Goal: Information Seeking & Learning: Check status

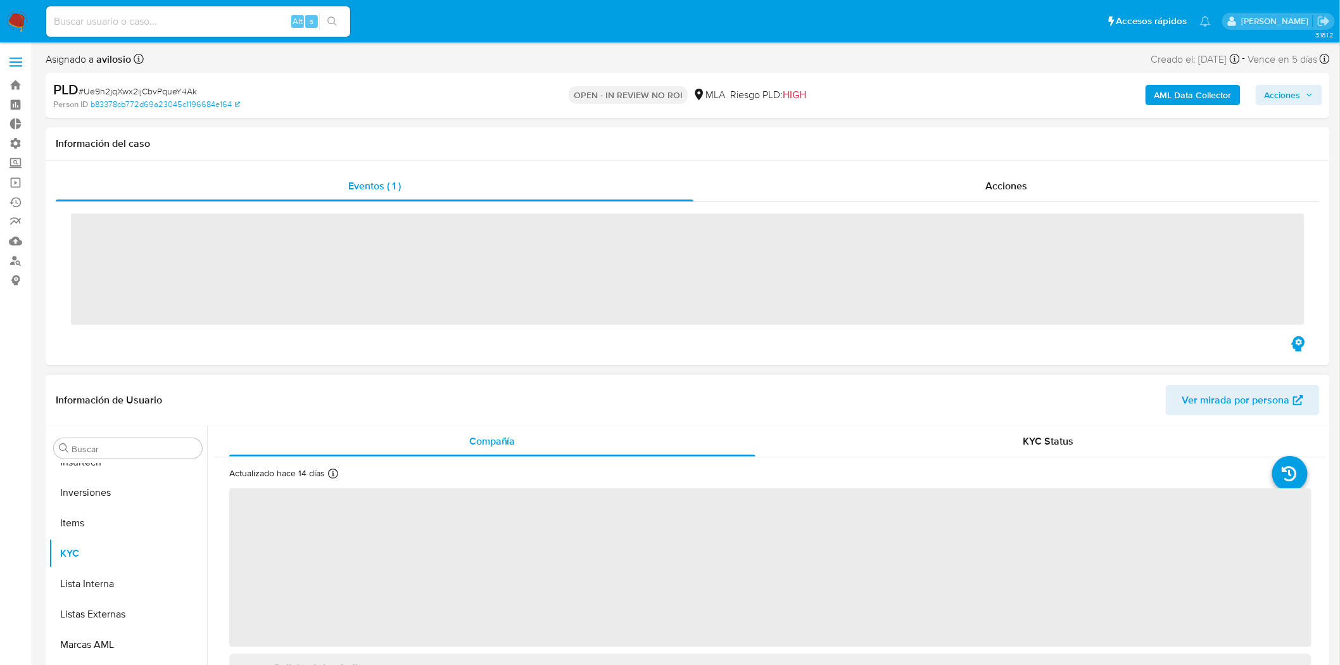
scroll to position [656, 0]
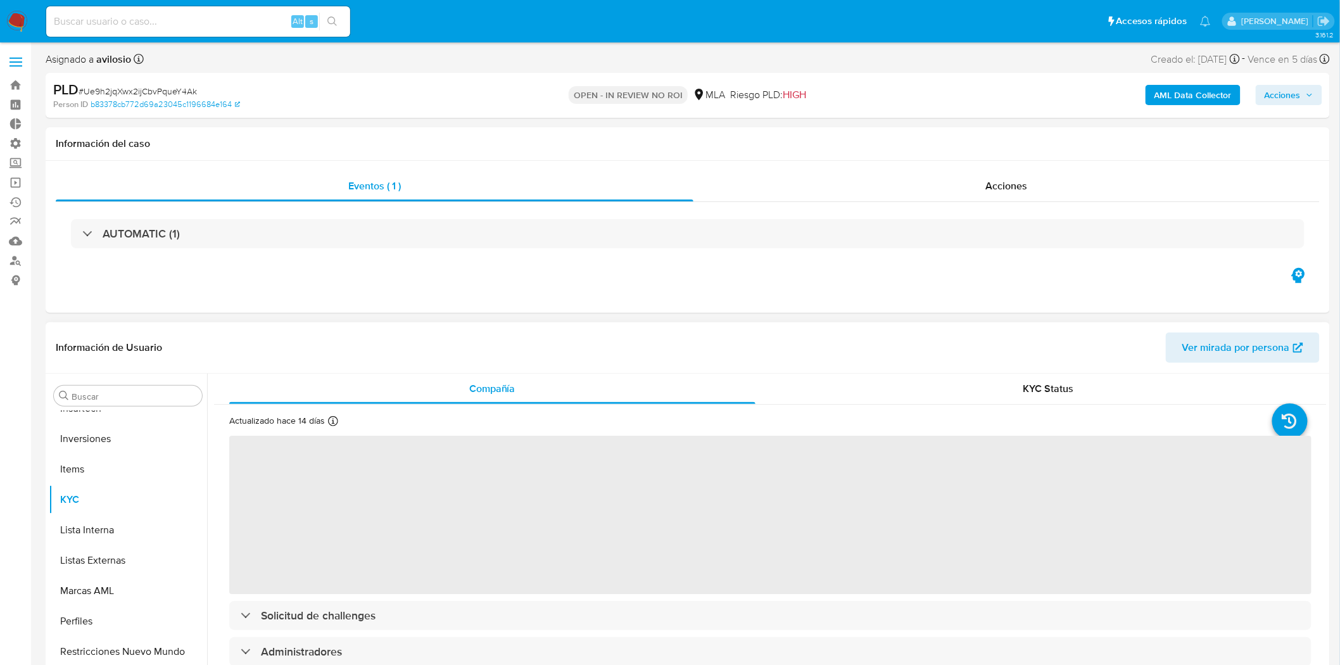
select select "10"
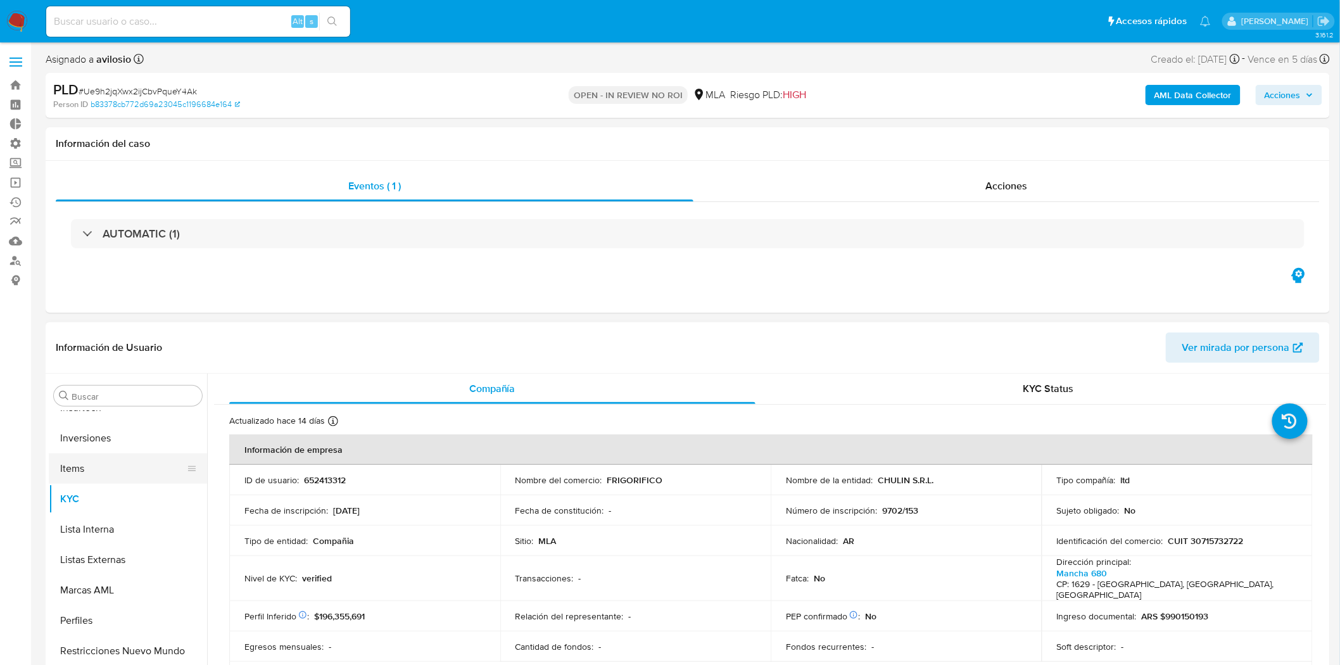
scroll to position [516, 0]
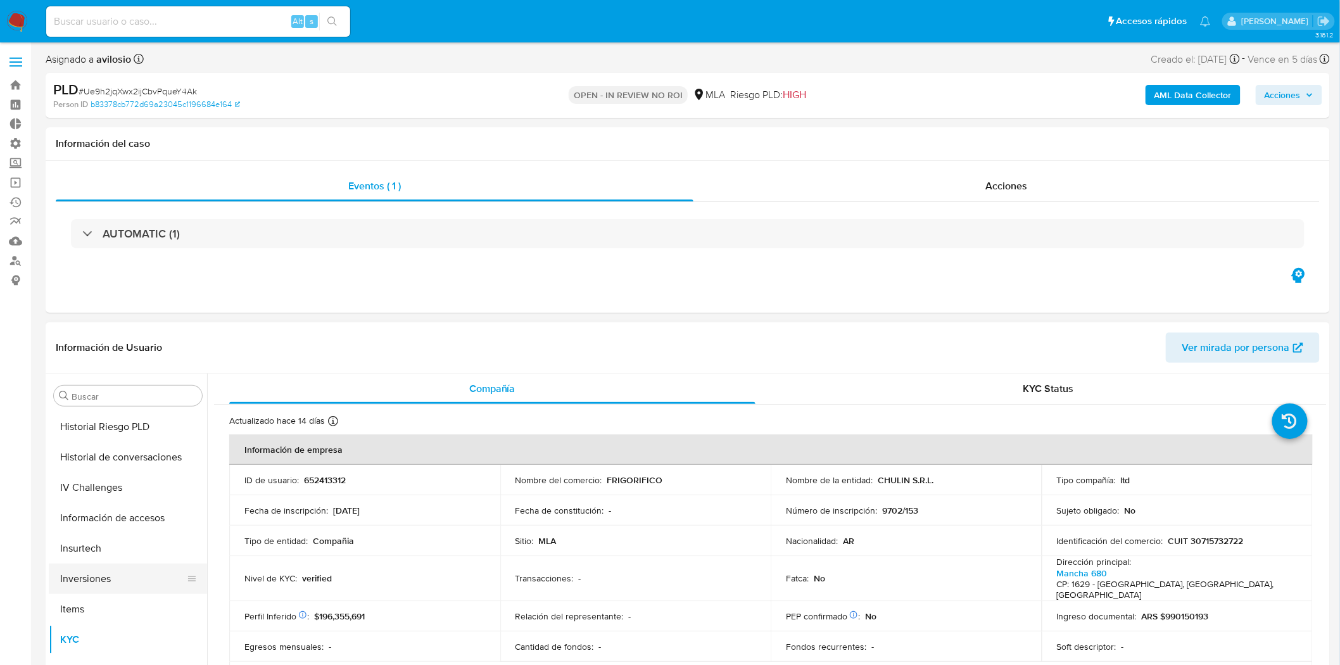
click at [122, 580] on button "Inversiones" at bounding box center [123, 579] width 148 height 30
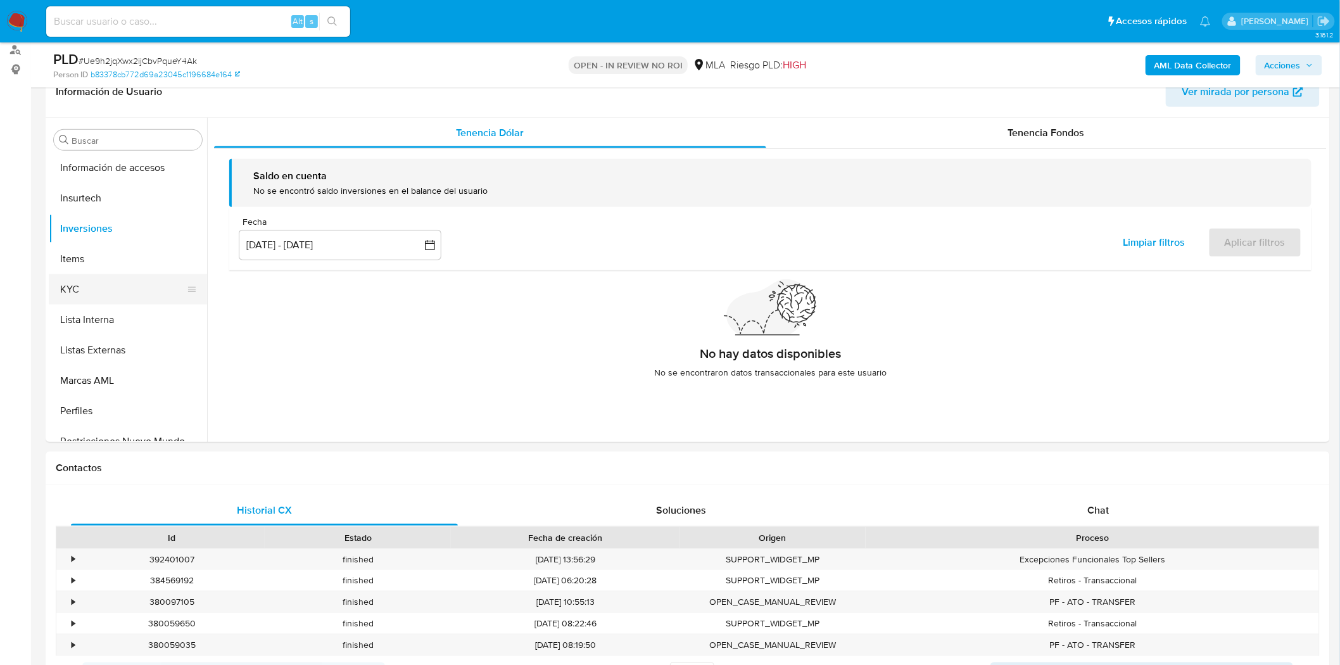
scroll to position [586, 0]
click at [122, 314] on button "KYC" at bounding box center [123, 314] width 148 height 30
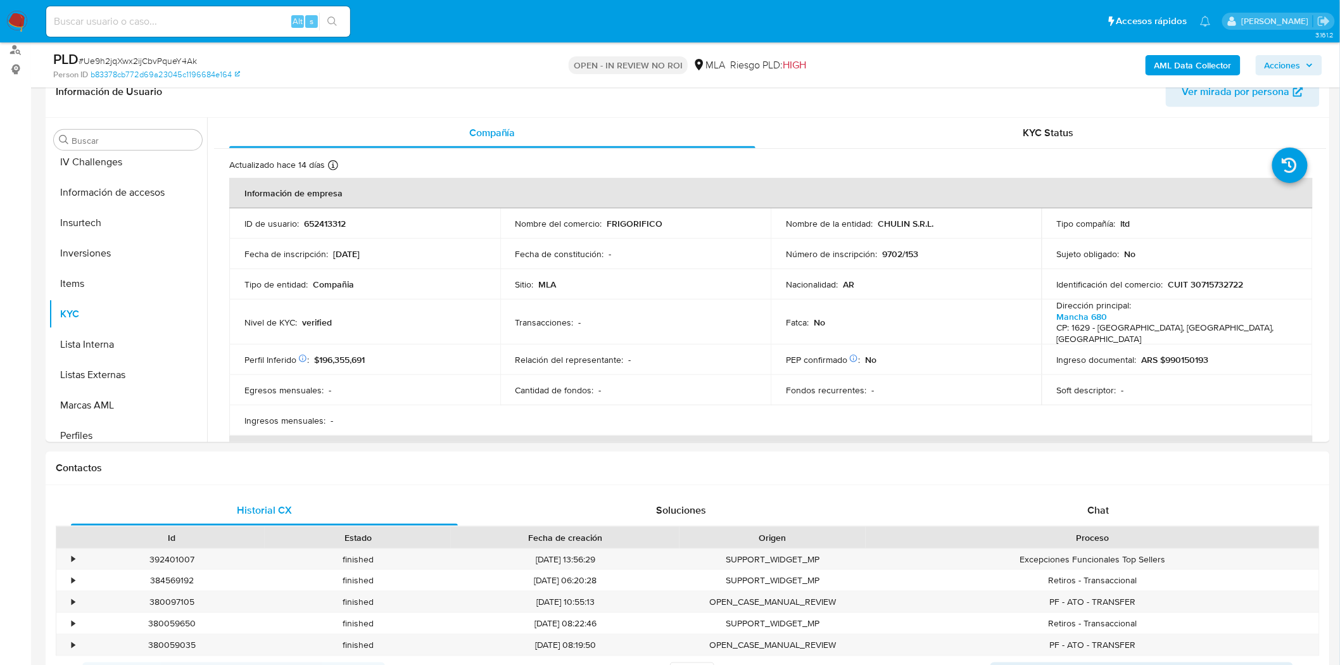
click at [340, 229] on p "652413312" at bounding box center [325, 223] width 42 height 11
copy p "652413312"
drag, startPoint x: 200, startPoint y: 61, endPoint x: 86, endPoint y: 59, distance: 114.1
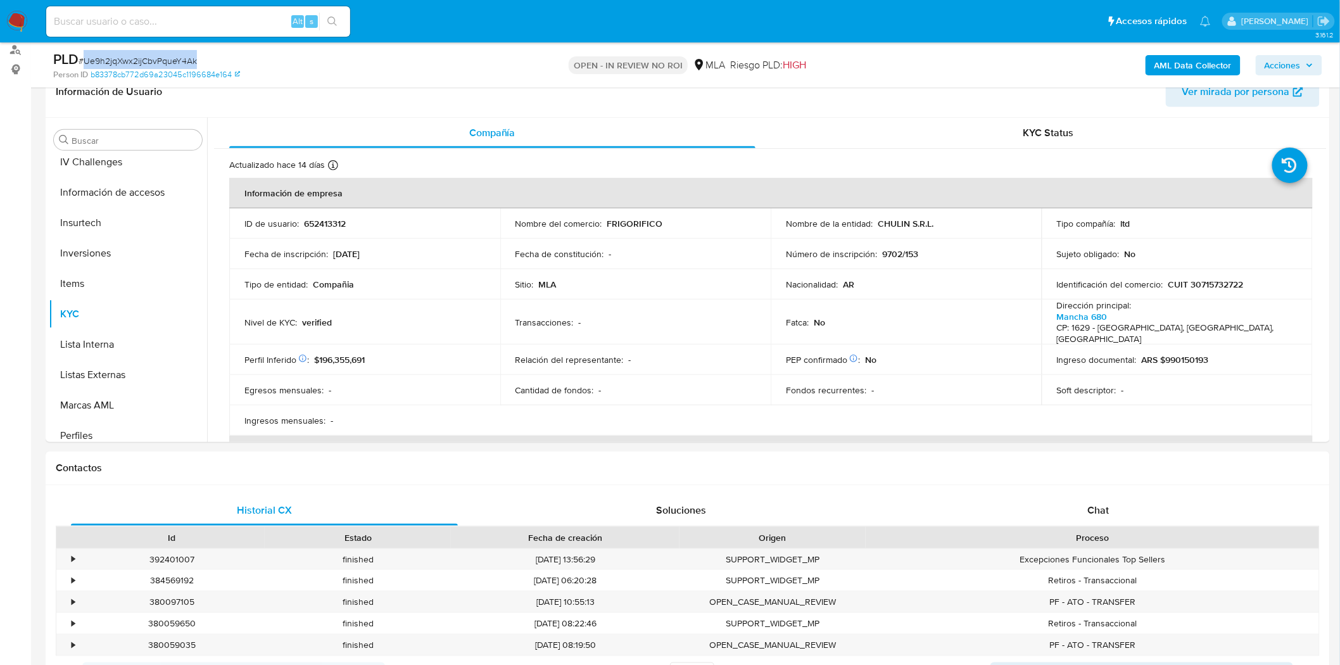
click at [86, 59] on div "PLD # Ue9h2jqXwx2ijCbvPqueY4Ak" at bounding box center [262, 59] width 419 height 19
copy span "Ue9h2jqXwx2ijCbvPqueY4Ak"
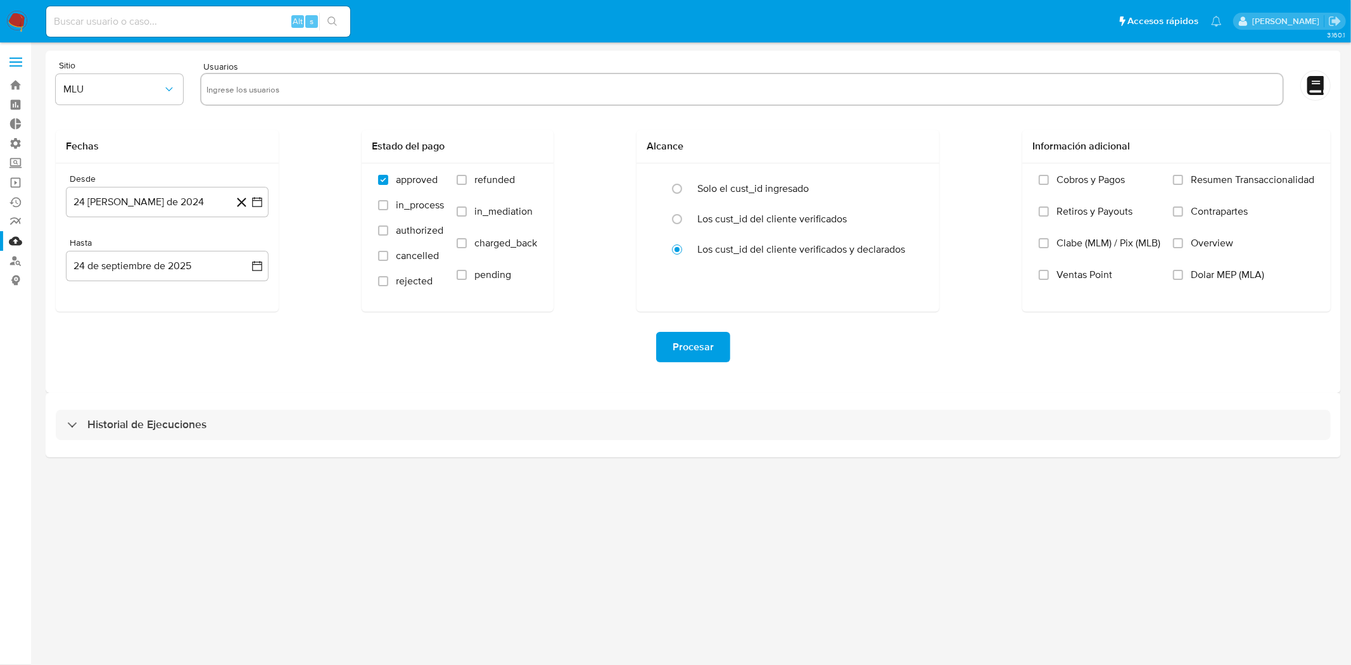
click at [224, 32] on div "Alt s" at bounding box center [198, 21] width 304 height 30
click at [220, 20] on input at bounding box center [198, 21] width 304 height 16
paste input "652413312"
type input "652413312"
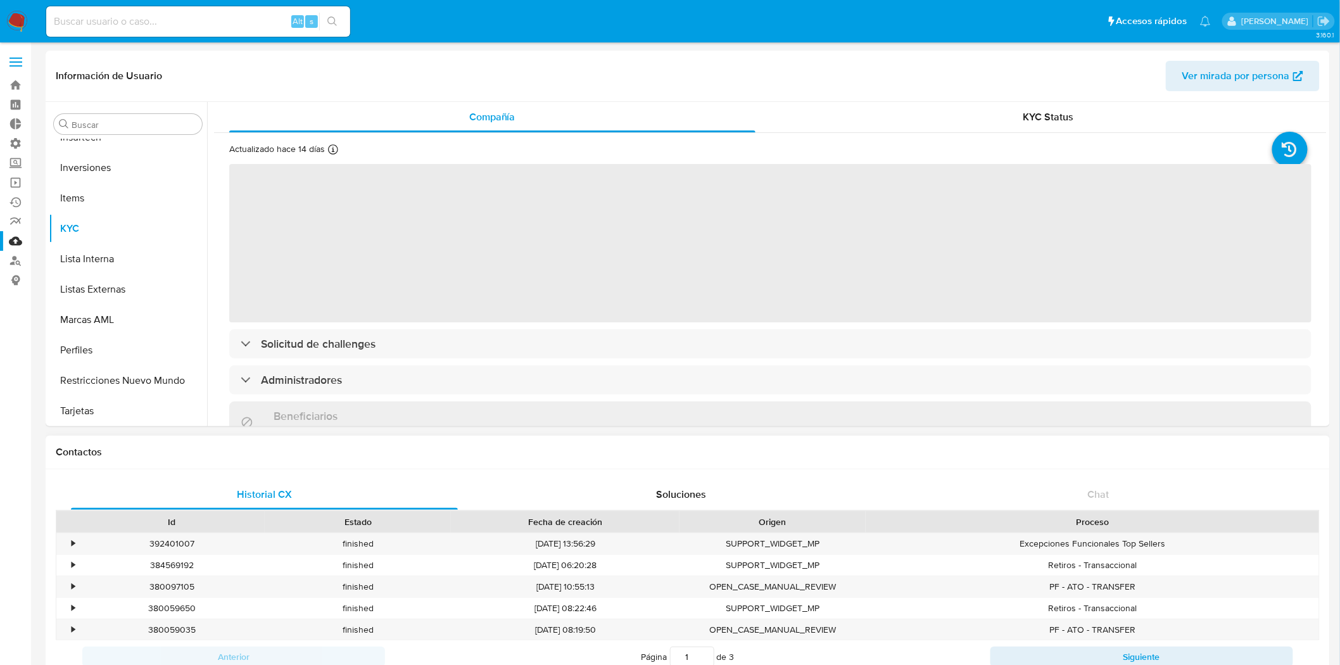
scroll to position [656, 0]
select select "10"
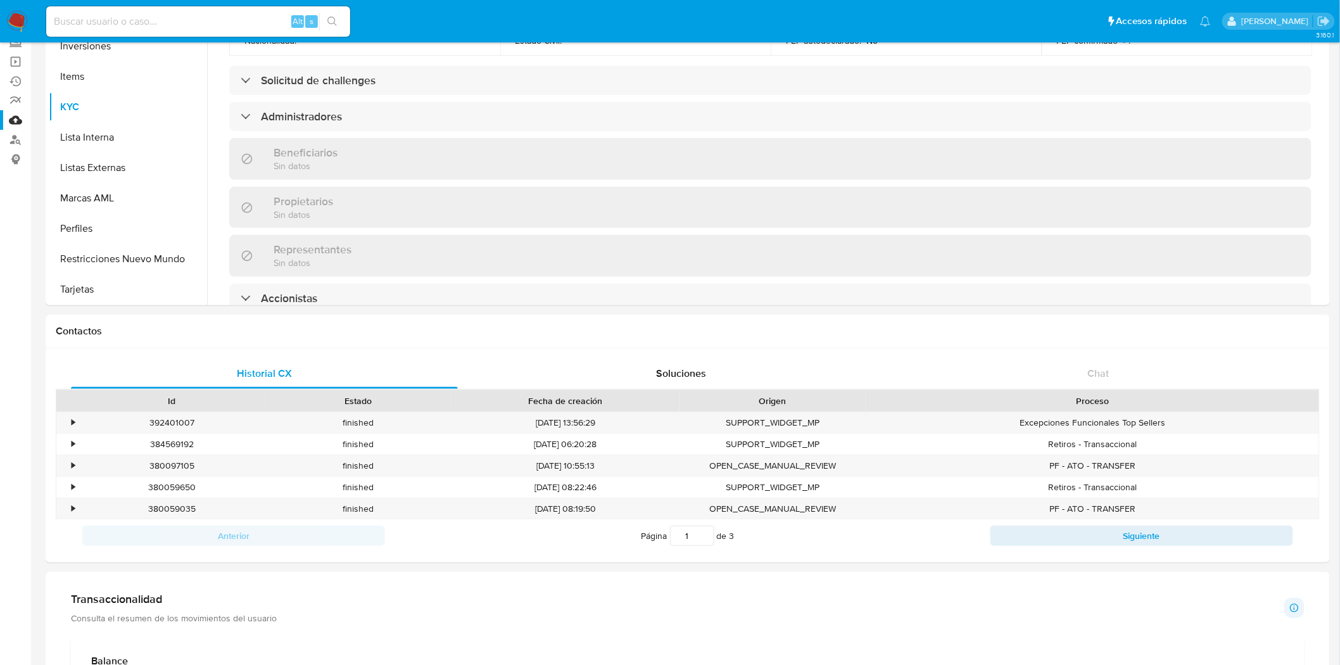
scroll to position [36, 0]
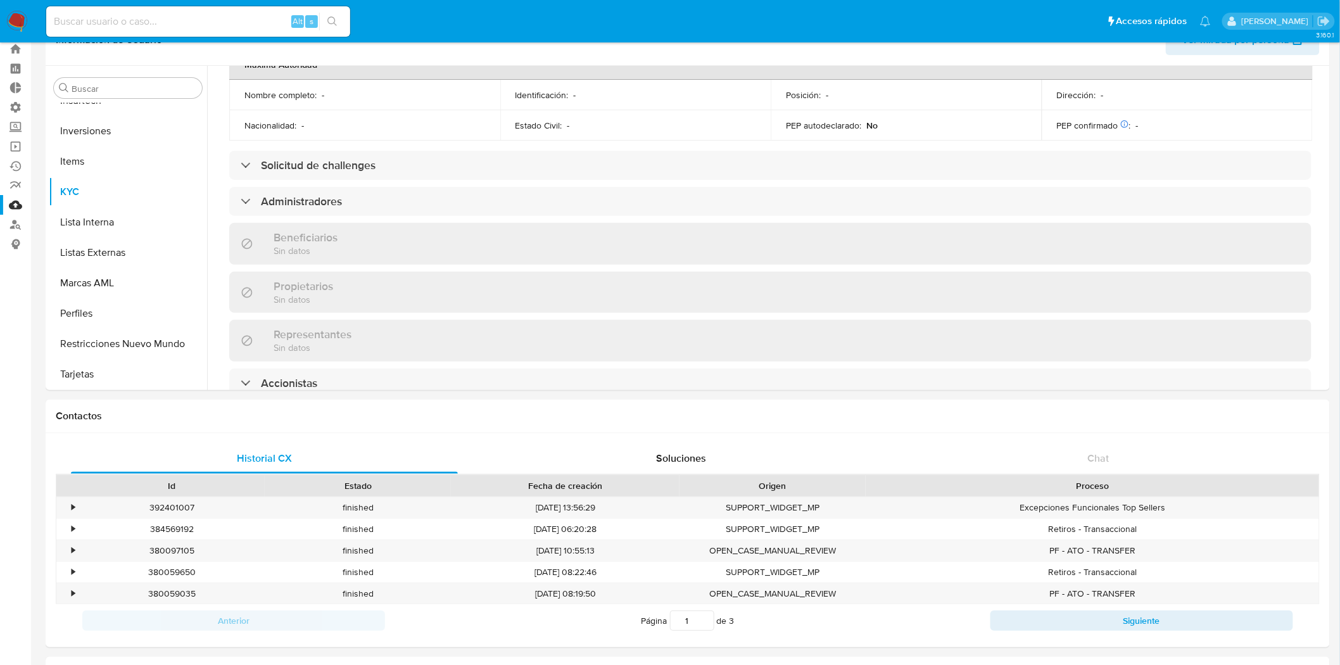
click at [16, 200] on link "Mulan" at bounding box center [75, 205] width 151 height 20
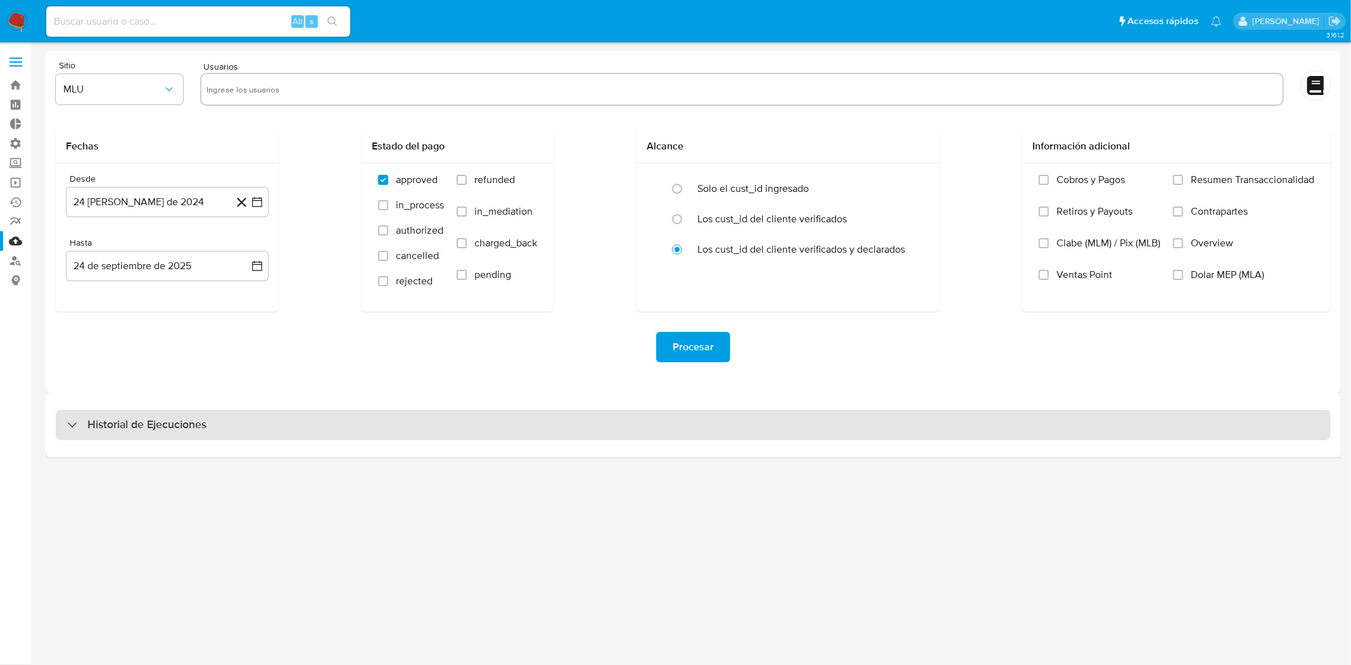
click at [281, 431] on div "Historial de Ejecuciones" at bounding box center [693, 425] width 1275 height 30
select select "10"
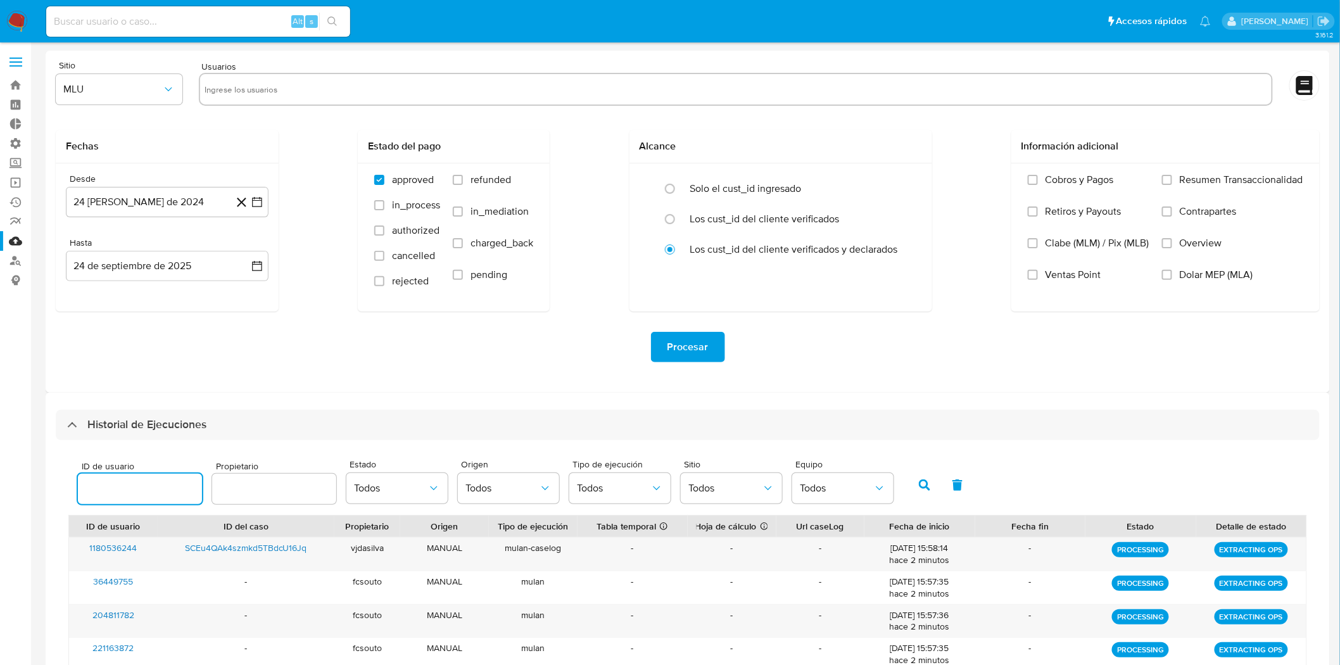
click at [151, 493] on input "number" at bounding box center [140, 489] width 124 height 16
click at [922, 487] on icon "button" at bounding box center [924, 485] width 11 height 11
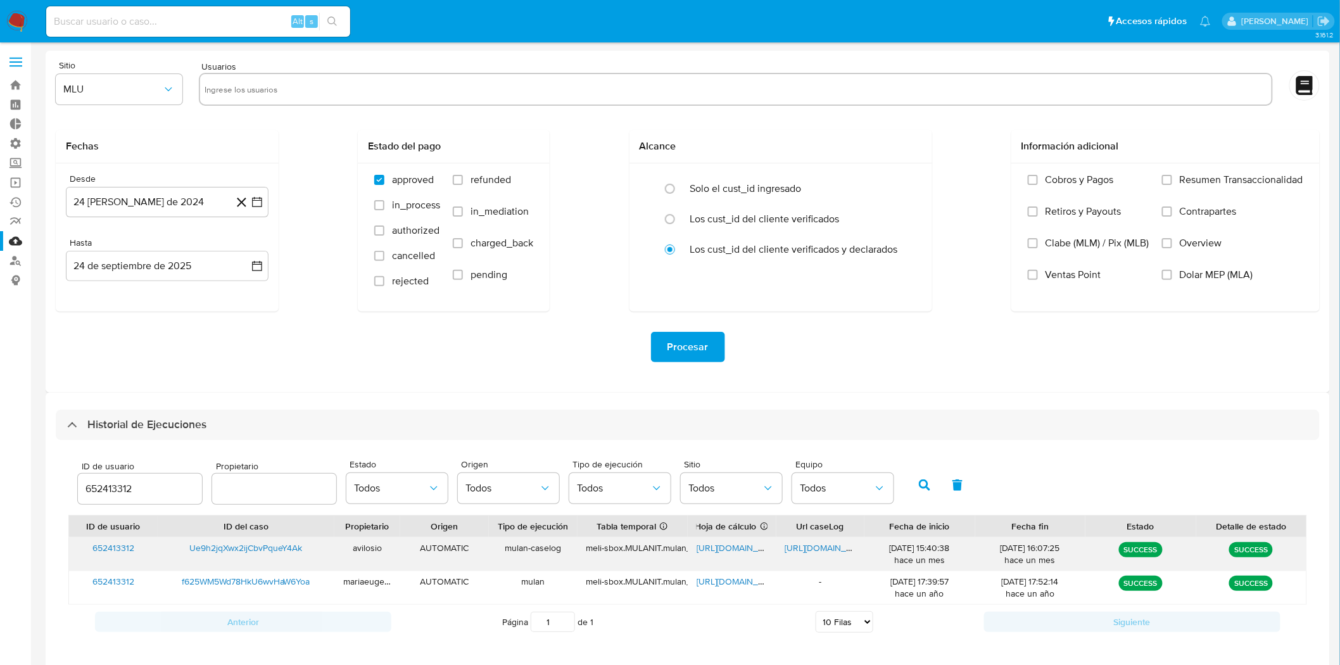
click at [808, 550] on span "https://docs.google.com/document/d/1EHgDkxUSrQTCaWBTAG7yLY7XiSNo5qA2JJDMZtYI8Gc…" at bounding box center [829, 548] width 87 height 13
click at [760, 550] on span "https://docs.google.com/spreadsheets/d/1RHPmAORRhYtoKb5kJeGHryzi114TeGSBa7F5XiJ…" at bounding box center [740, 548] width 87 height 13
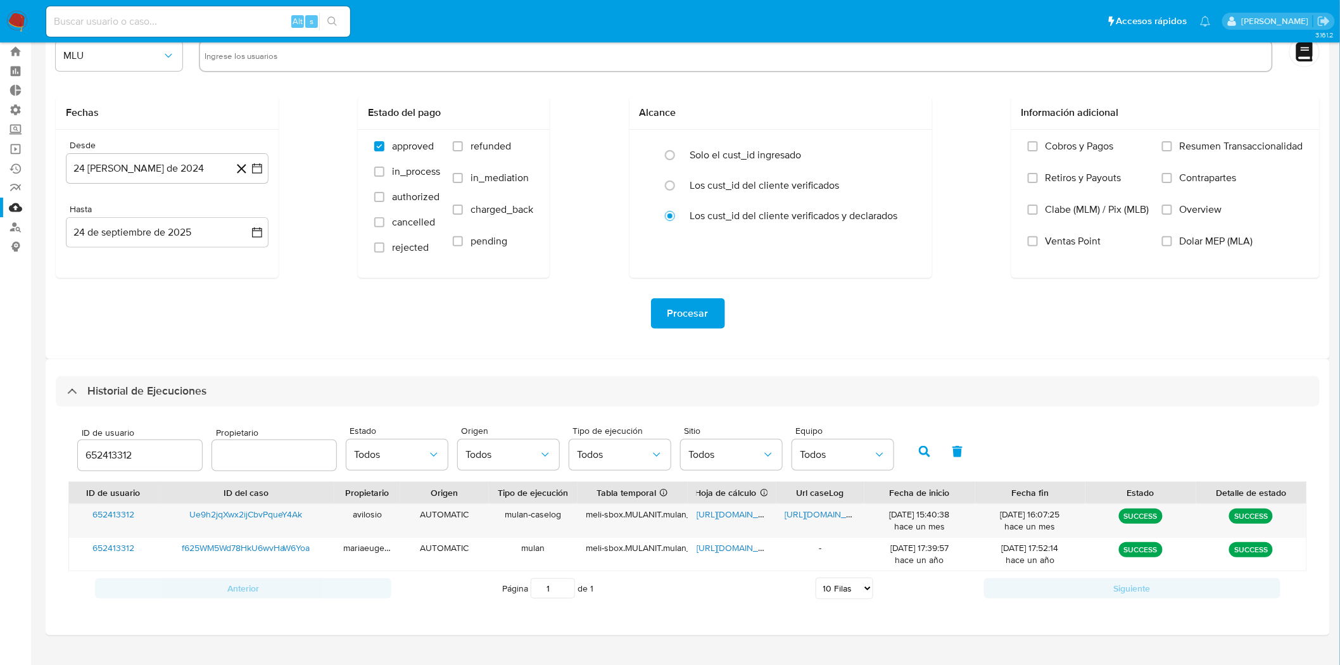
scroll to position [57, 0]
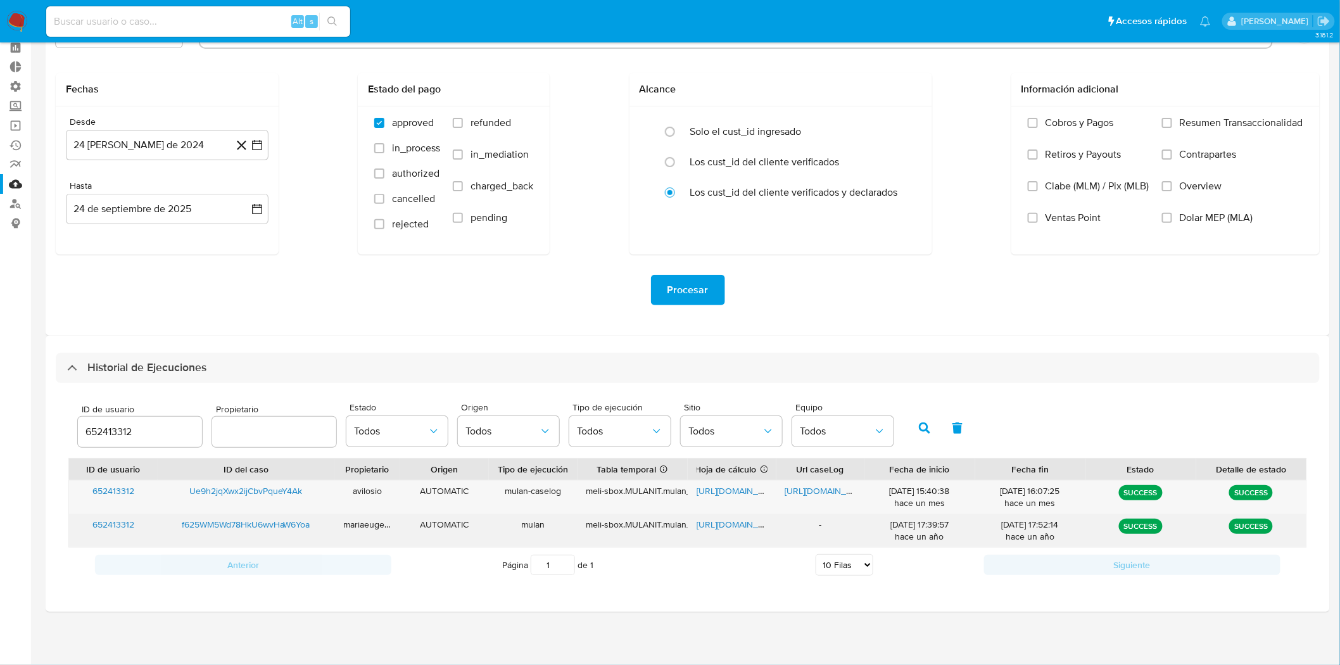
click at [281, 529] on span "f625WM5Wd78HkU6wvHaW6Yoa" at bounding box center [246, 524] width 129 height 13
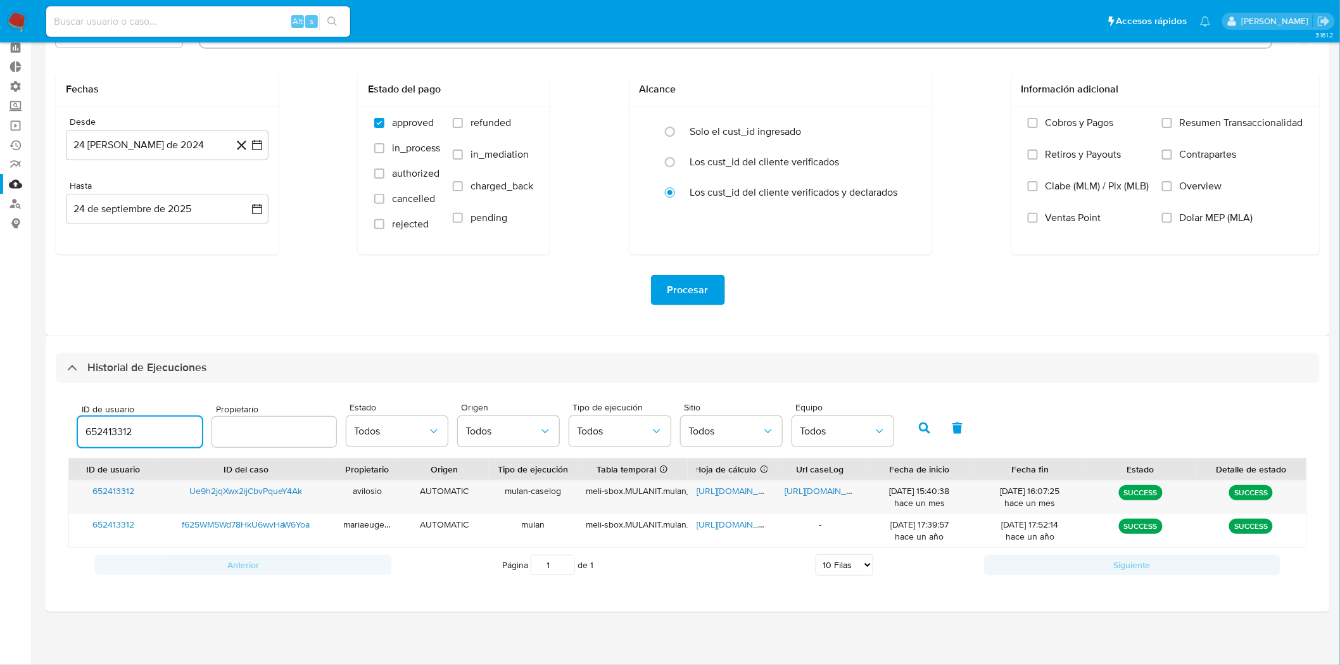
drag, startPoint x: 174, startPoint y: 432, endPoint x: 89, endPoint y: 438, distance: 85.1
click at [89, 438] on input "652413312" at bounding box center [140, 432] width 124 height 16
type input "6"
click at [762, 435] on icon "button" at bounding box center [768, 431] width 13 height 13
click at [919, 431] on icon "button" at bounding box center [924, 428] width 11 height 11
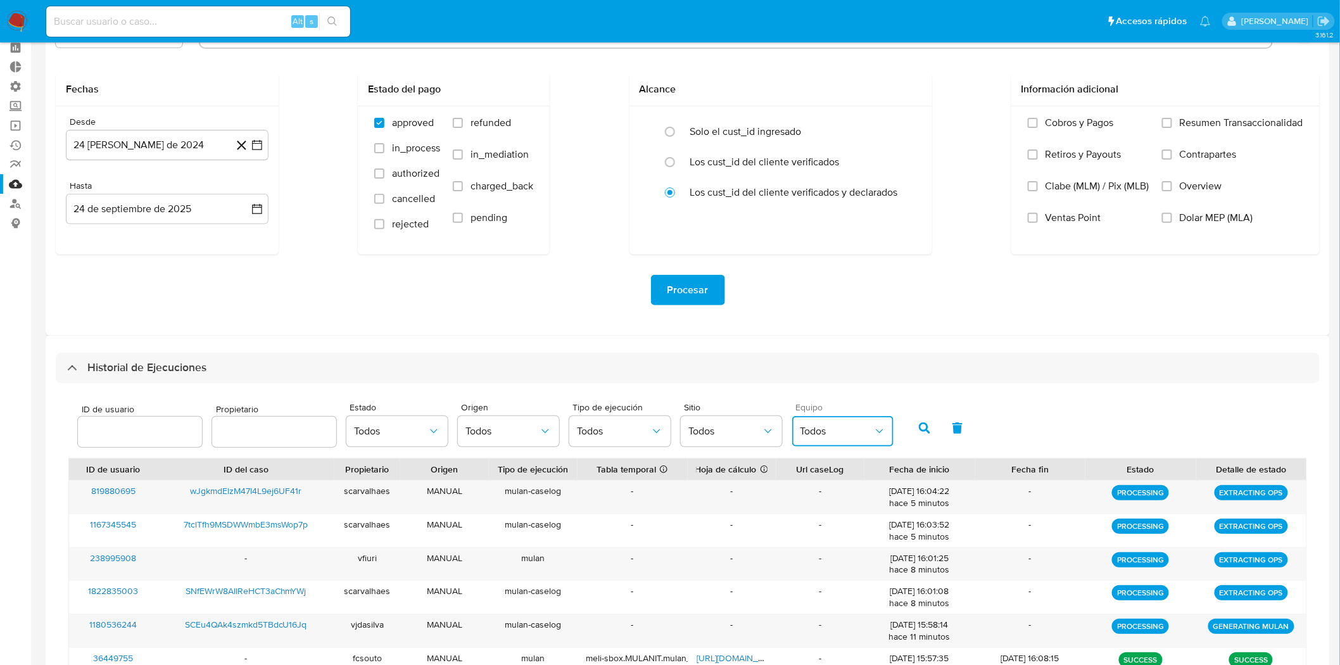
click at [800, 435] on span "Todos" at bounding box center [836, 431] width 73 height 13
click at [747, 441] on button "Todos" at bounding box center [731, 431] width 101 height 30
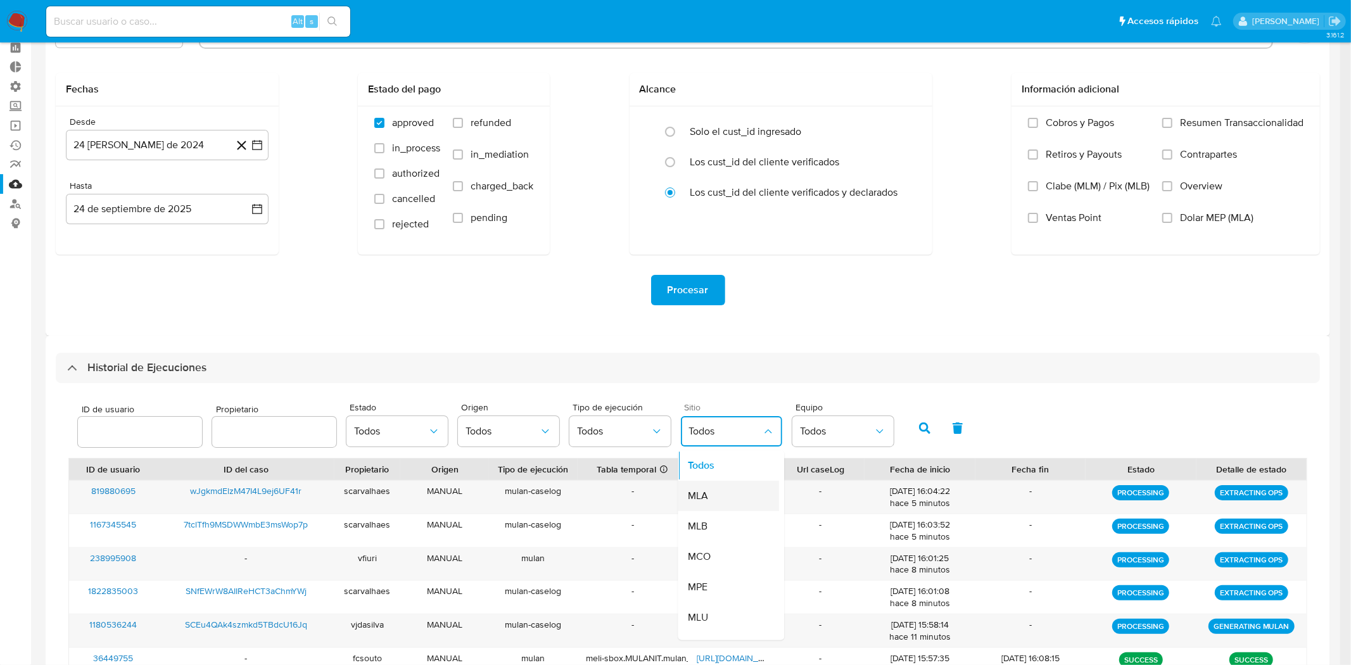
click at [738, 492] on div "MLA" at bounding box center [725, 496] width 73 height 30
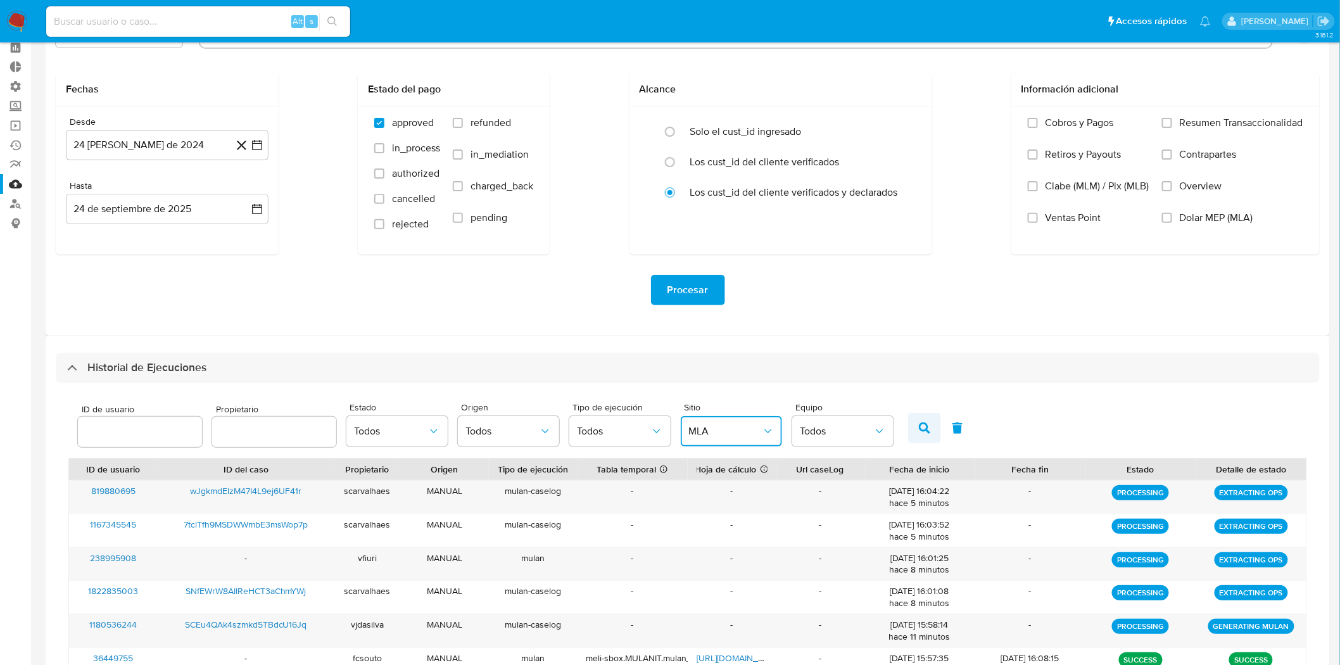
click at [924, 423] on icon "button" at bounding box center [924, 428] width 11 height 11
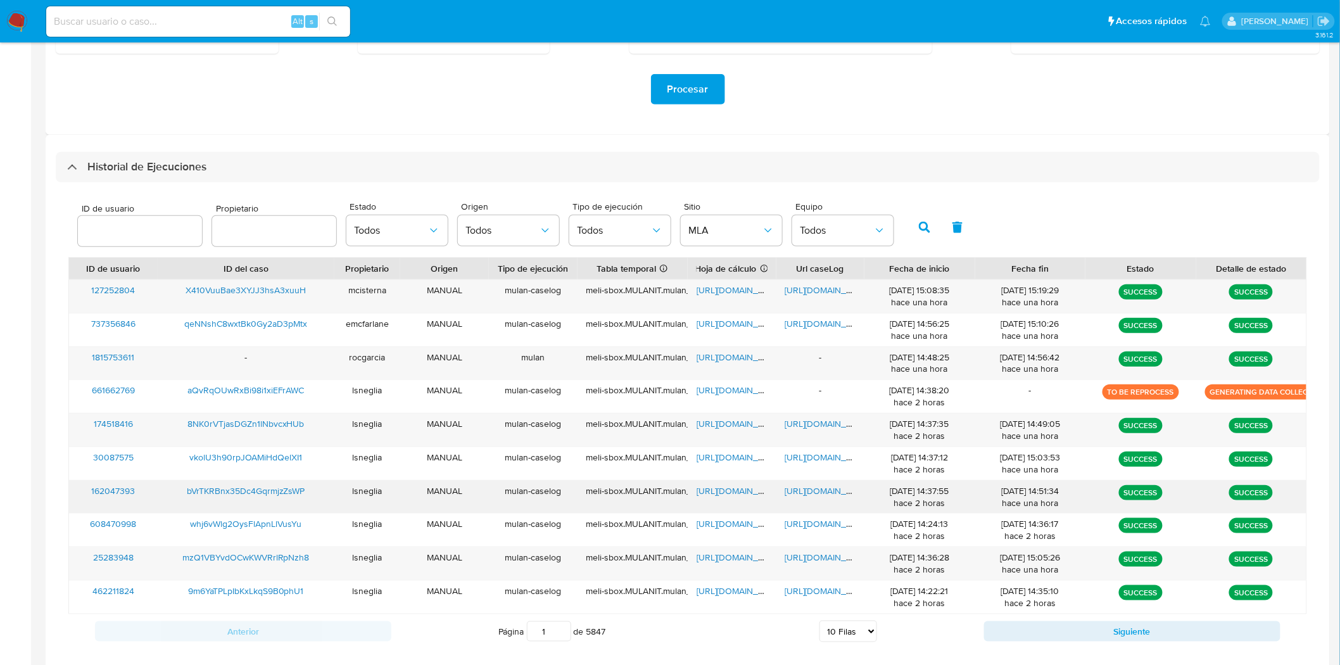
scroll to position [325, 0]
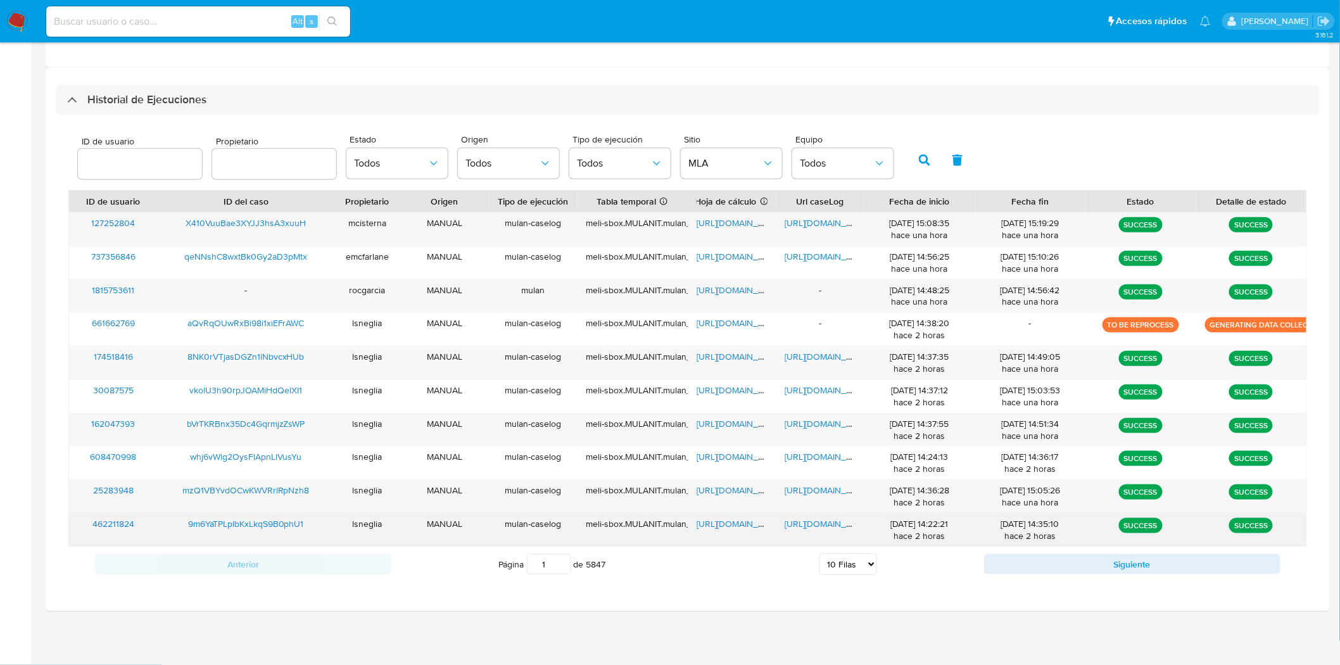
click at [749, 530] on span "https://docs.google.com/spreadsheets/d/1p-E-JCuouVZI9phQ-_VGAavNpLfIhy_3pBnfMv_…" at bounding box center [740, 524] width 87 height 13
drag, startPoint x: 295, startPoint y: 528, endPoint x: 188, endPoint y: 526, distance: 107.7
click at [188, 526] on div "9m6YaTPLpIbKxLkqS9B0phU1" at bounding box center [246, 530] width 177 height 33
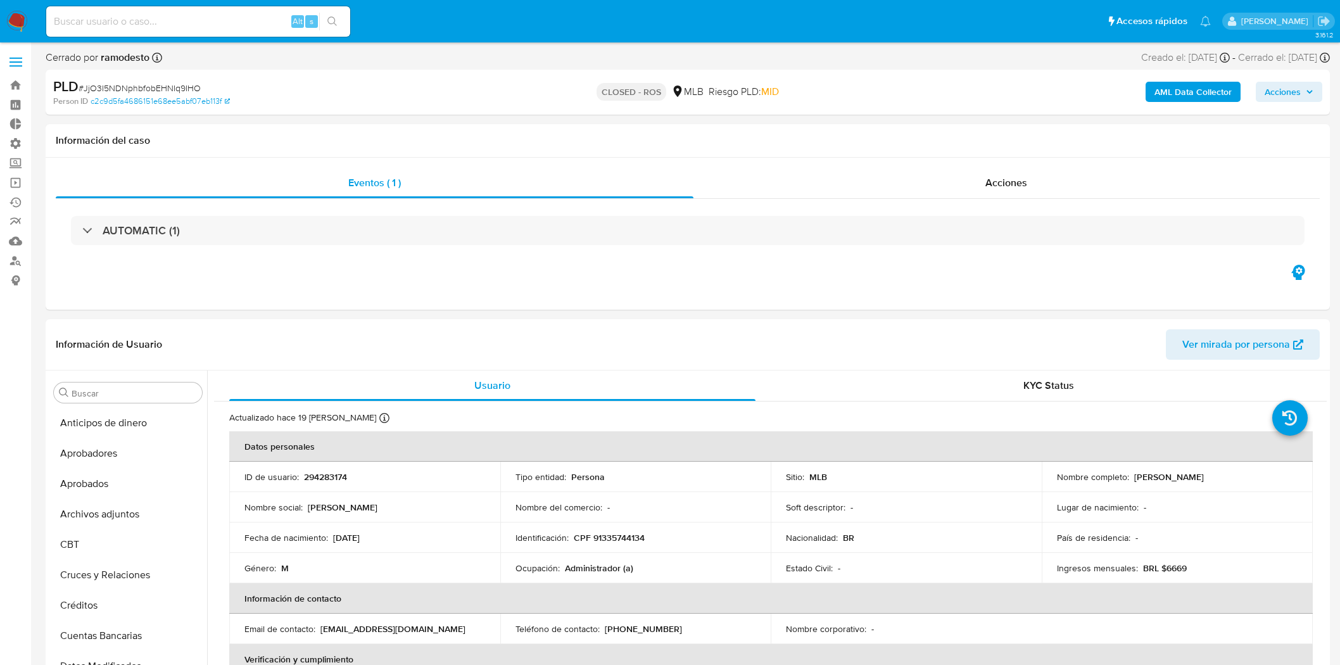
select select "10"
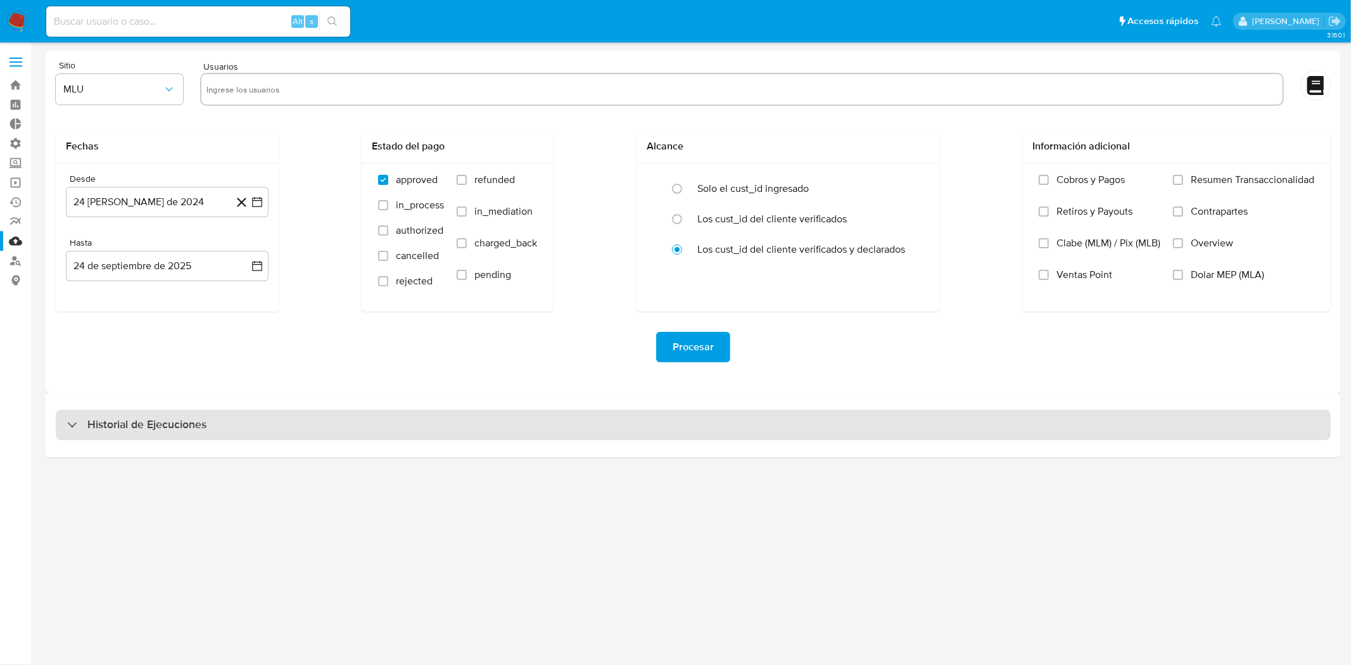
click at [473, 426] on div "Historial de Ejecuciones" at bounding box center [693, 425] width 1275 height 30
select select "10"
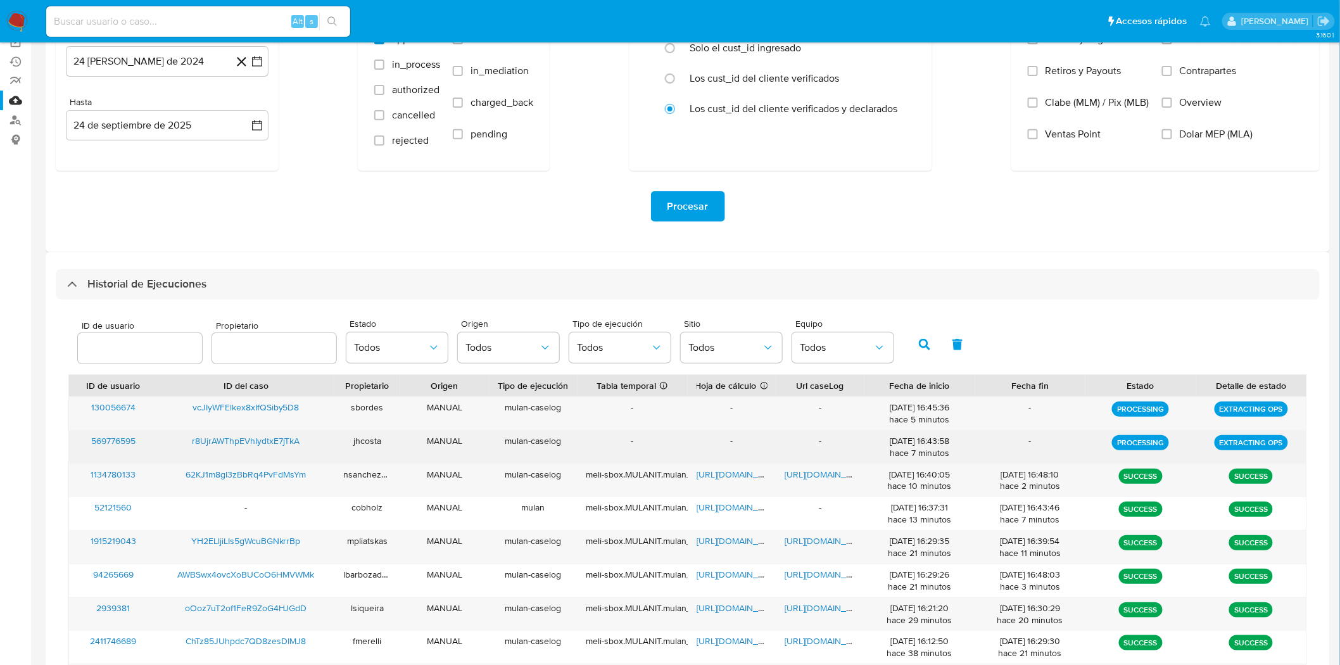
scroll to position [211, 0]
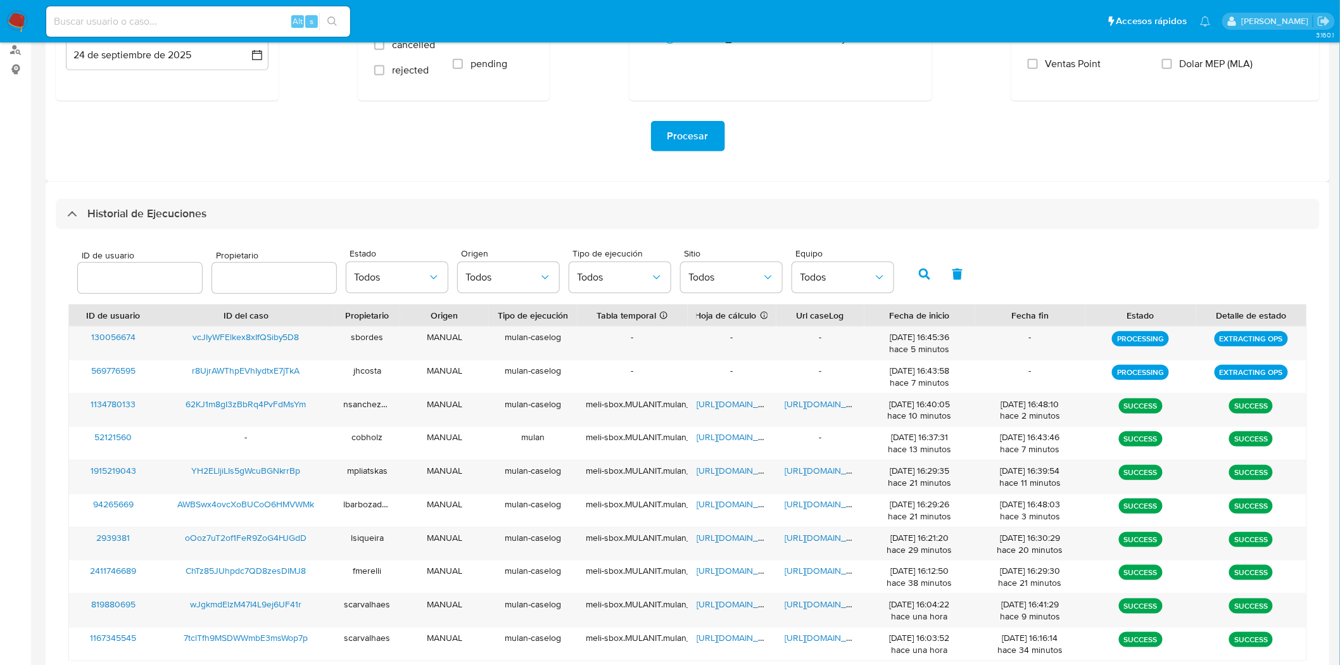
click at [253, 282] on input "text" at bounding box center [274, 278] width 124 height 16
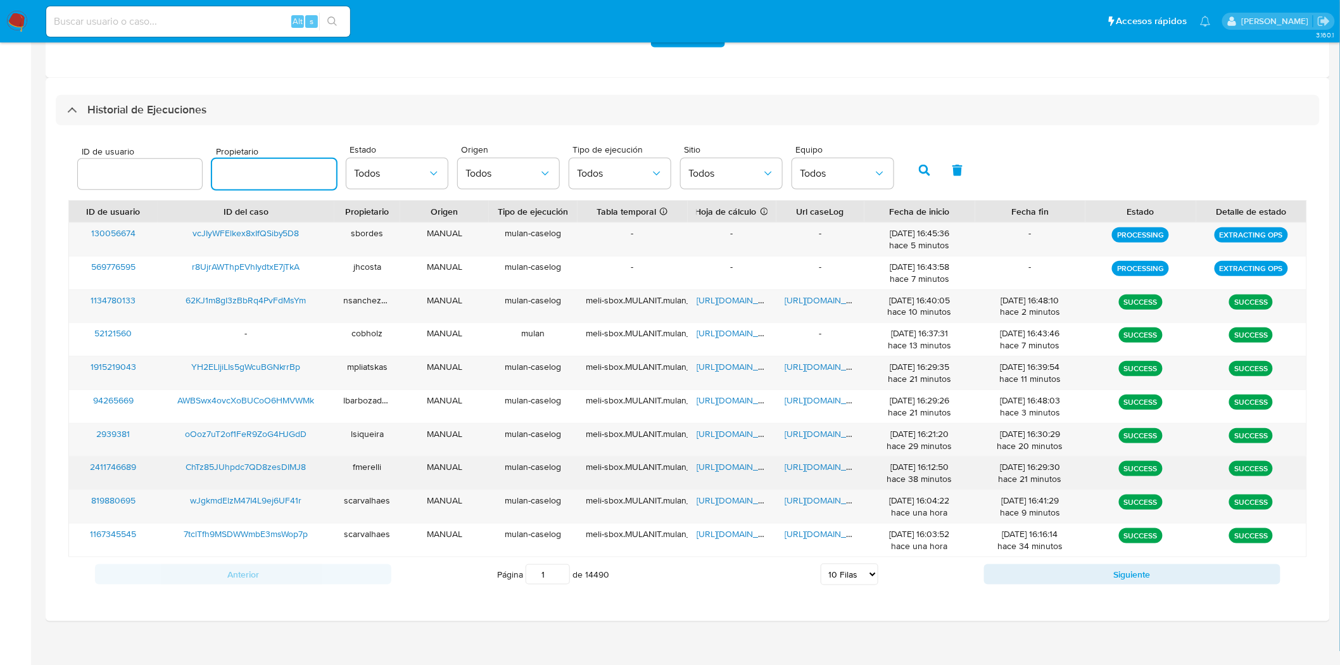
scroll to position [325, 0]
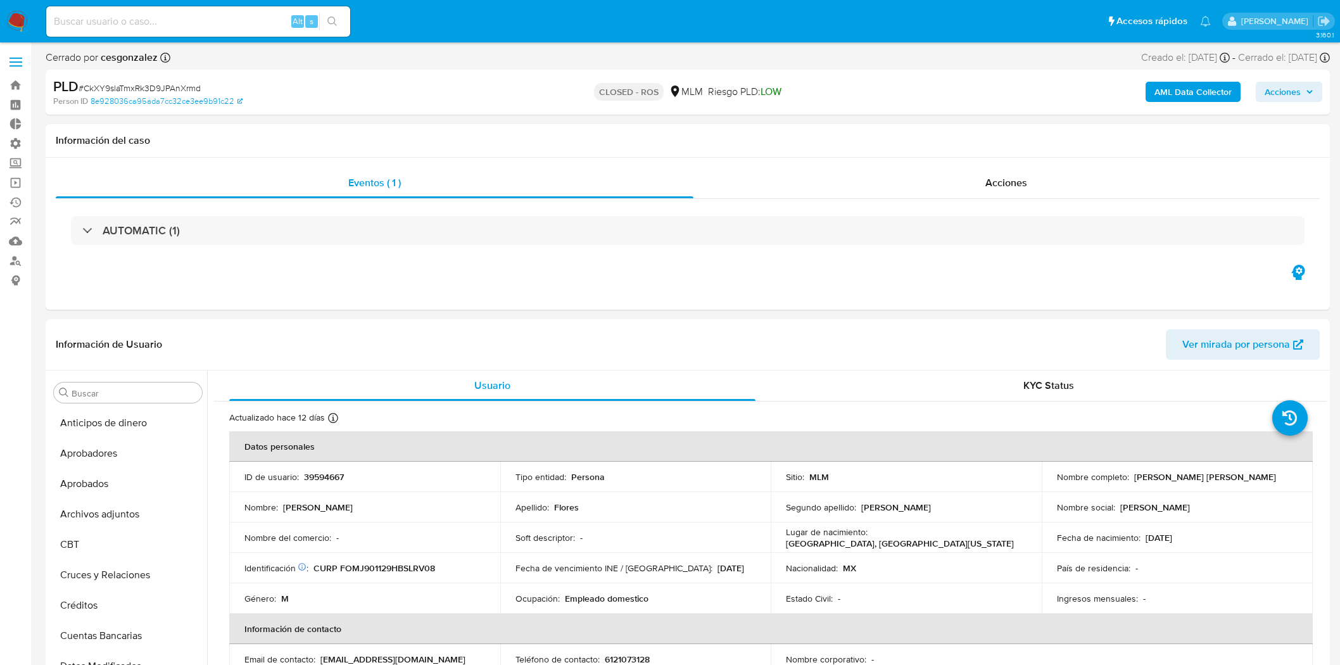
select select "10"
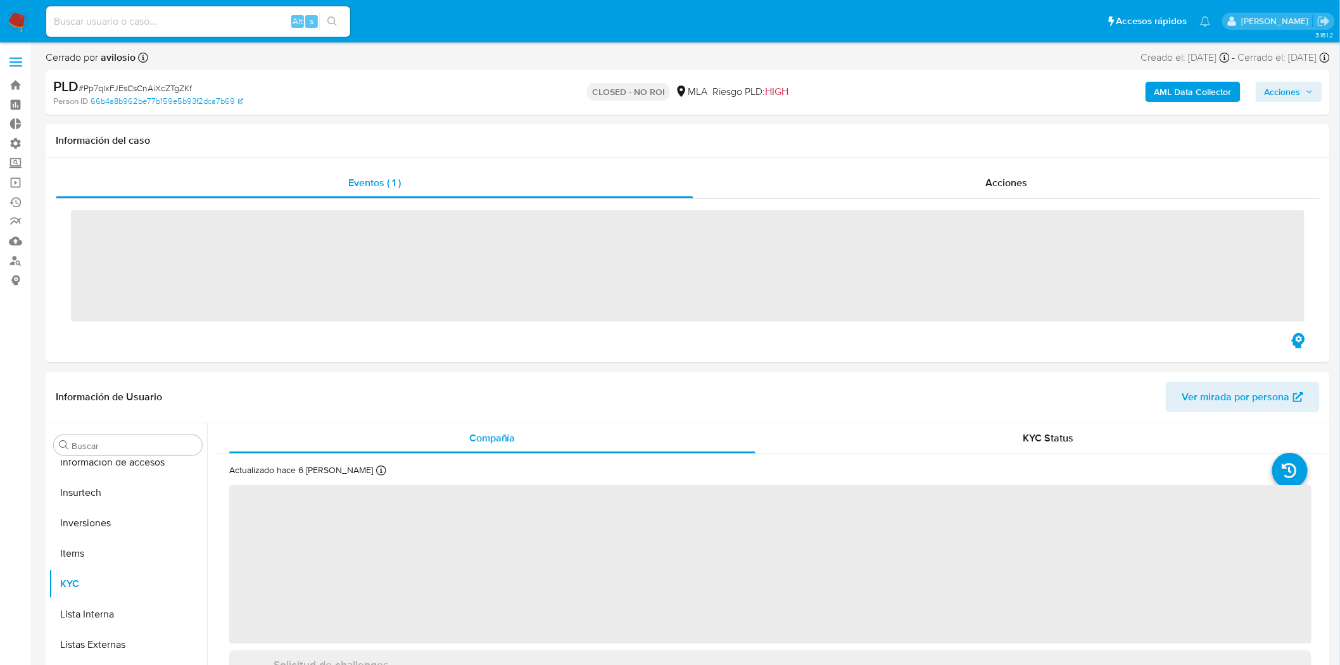
scroll to position [656, 0]
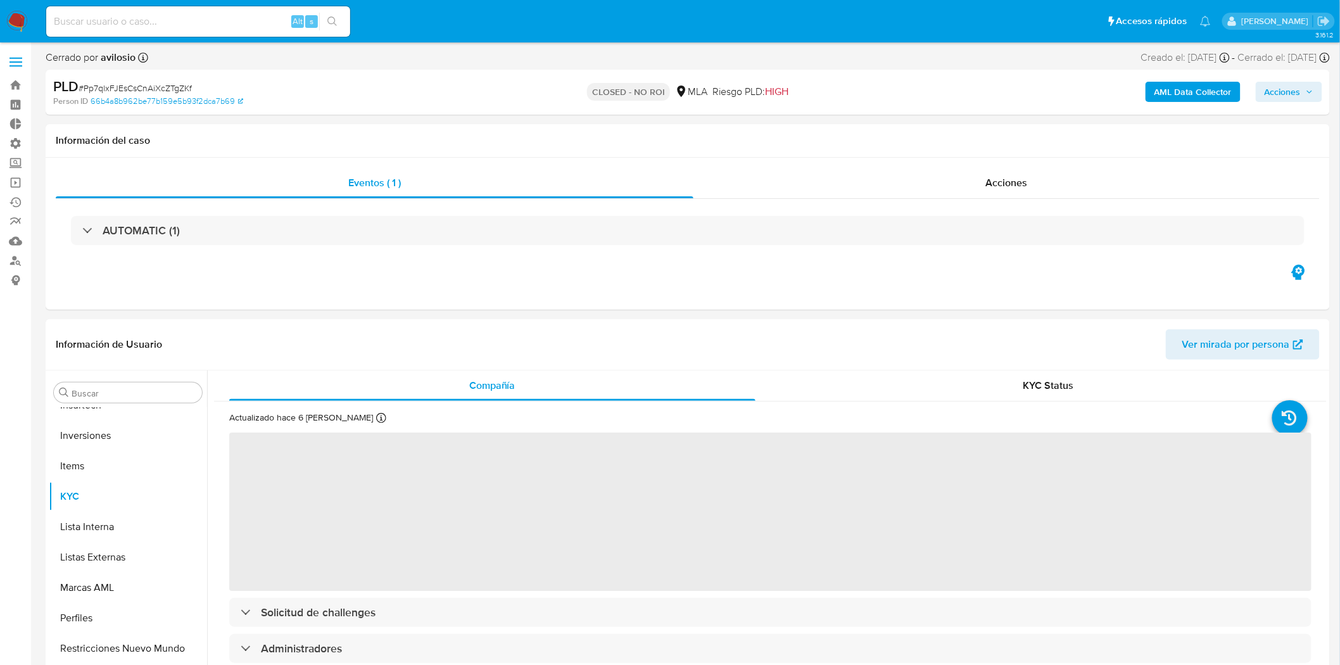
select select "10"
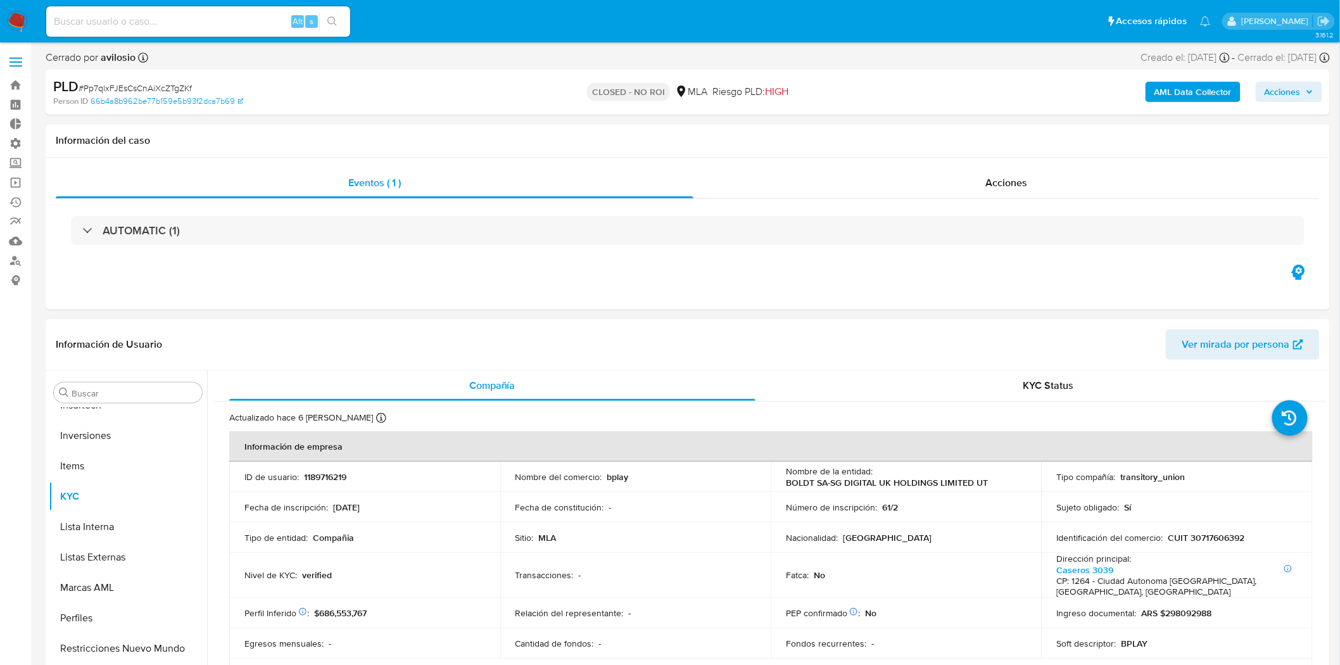
click at [337, 474] on p "1189716219" at bounding box center [325, 476] width 42 height 11
copy p "1189716219"
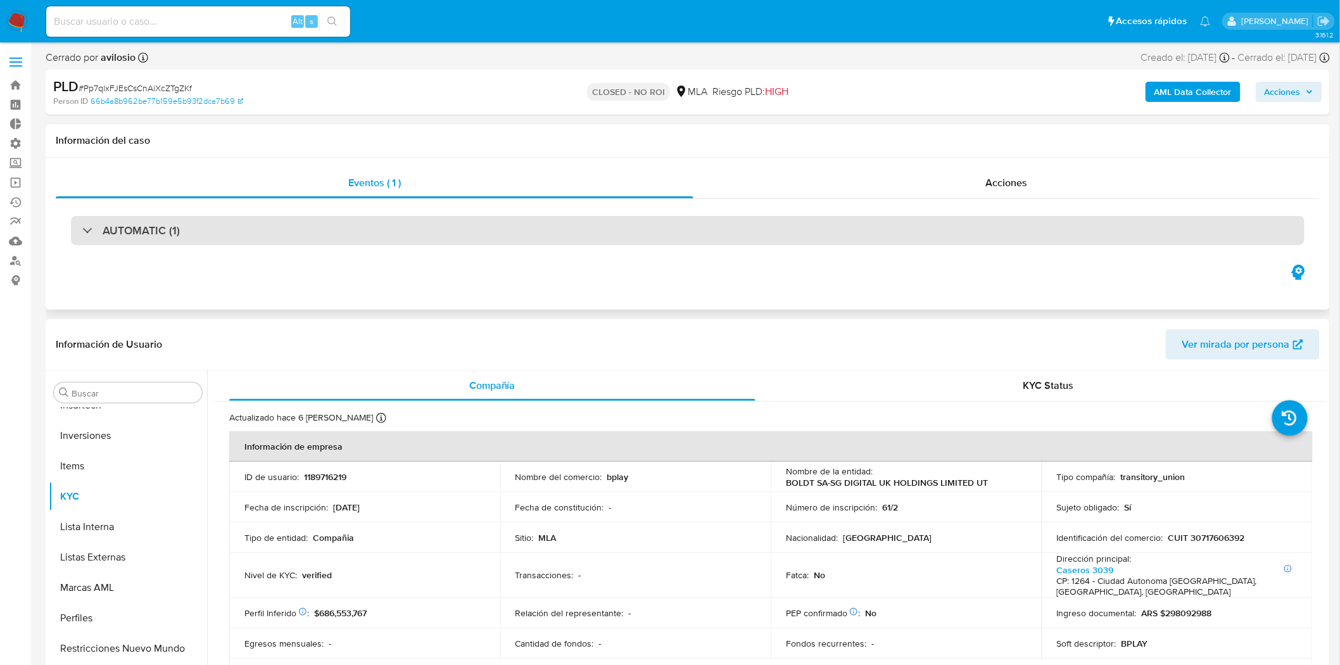
click at [201, 234] on div "AUTOMATIC (1)" at bounding box center [688, 230] width 1234 height 29
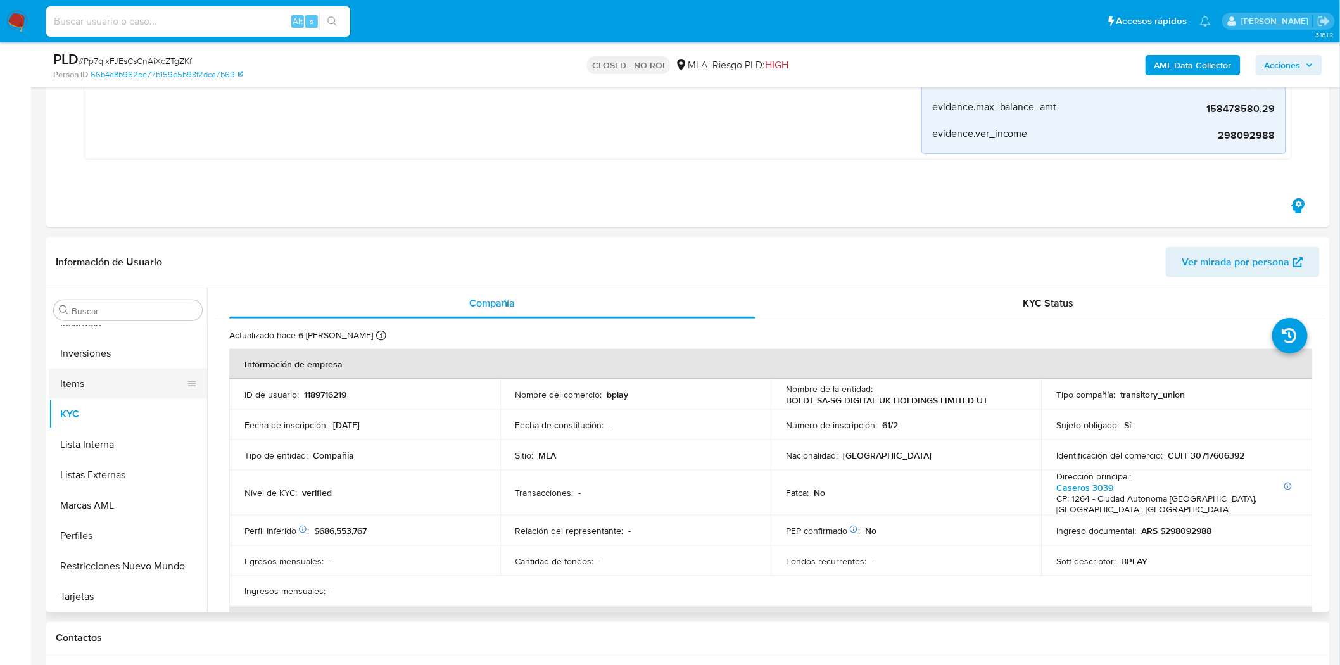
scroll to position [516, 0]
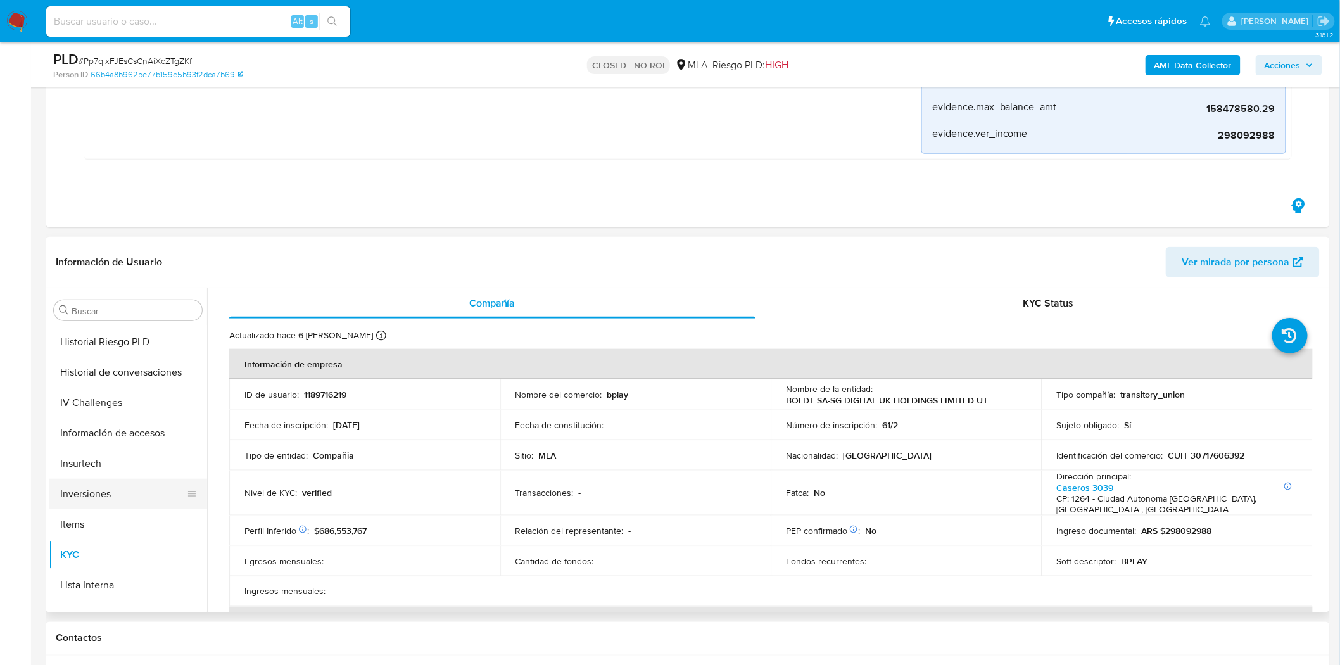
click at [72, 489] on button "Inversiones" at bounding box center [123, 494] width 148 height 30
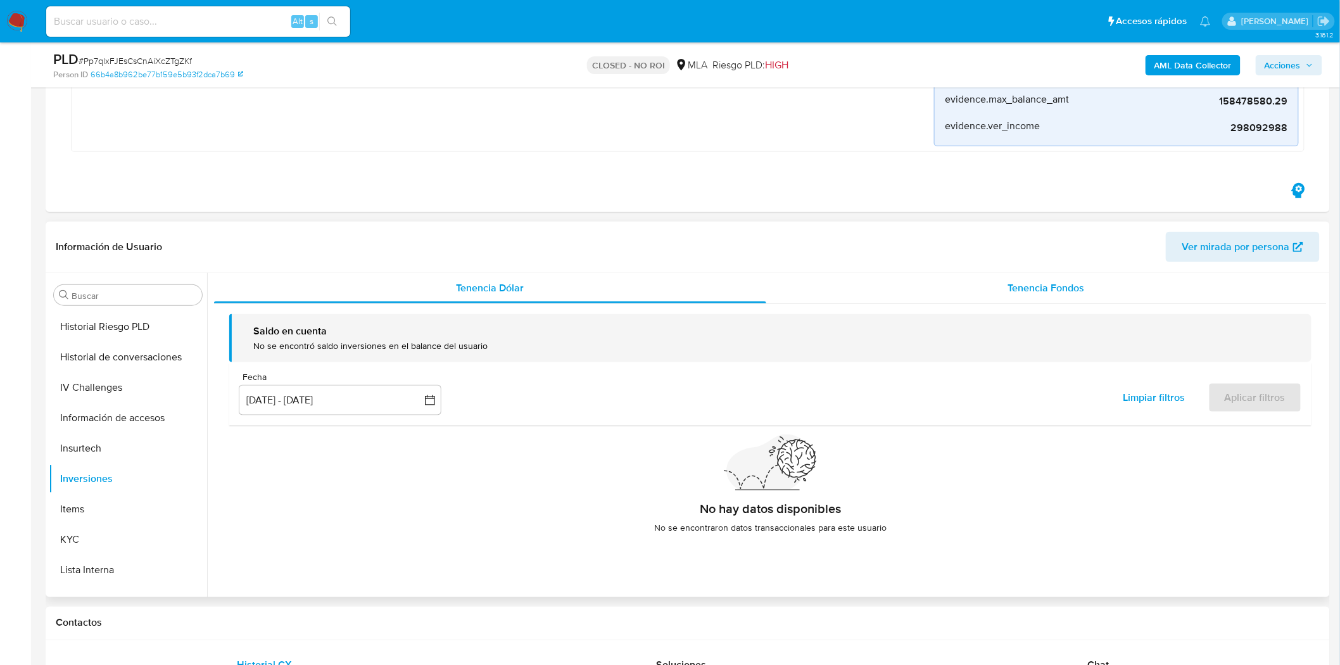
click at [1059, 286] on span "Tenencia Fondos" at bounding box center [1046, 288] width 77 height 15
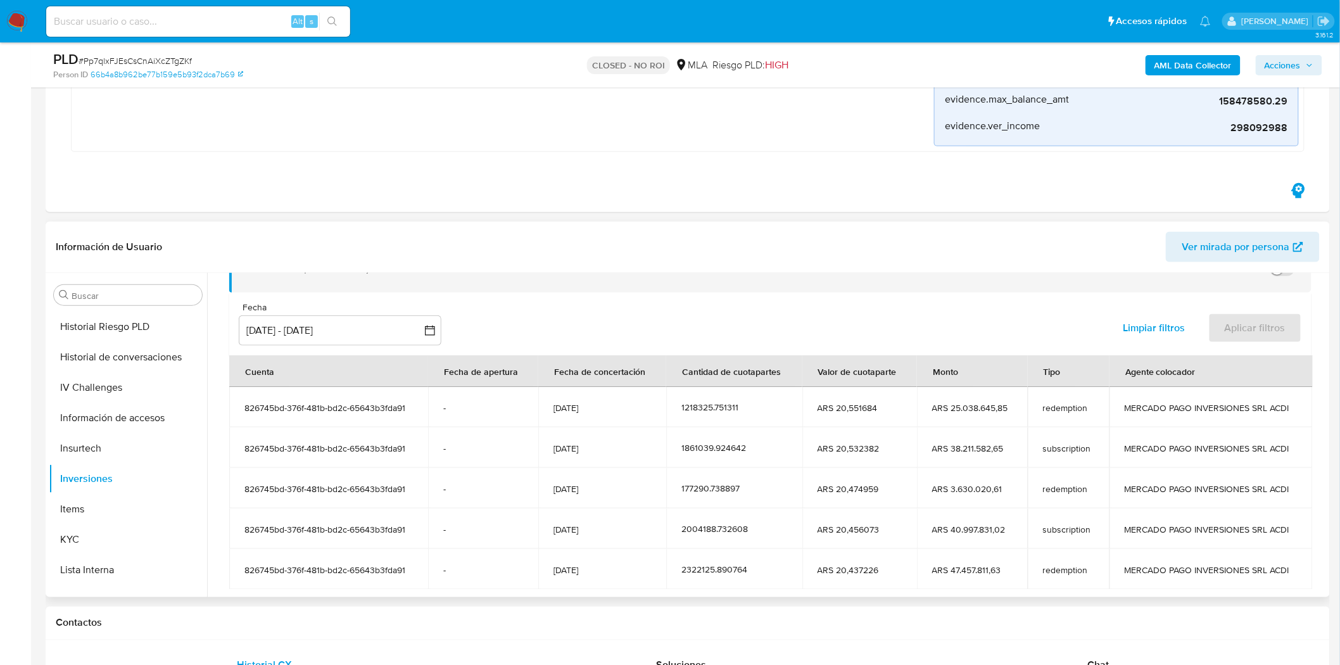
scroll to position [0, 0]
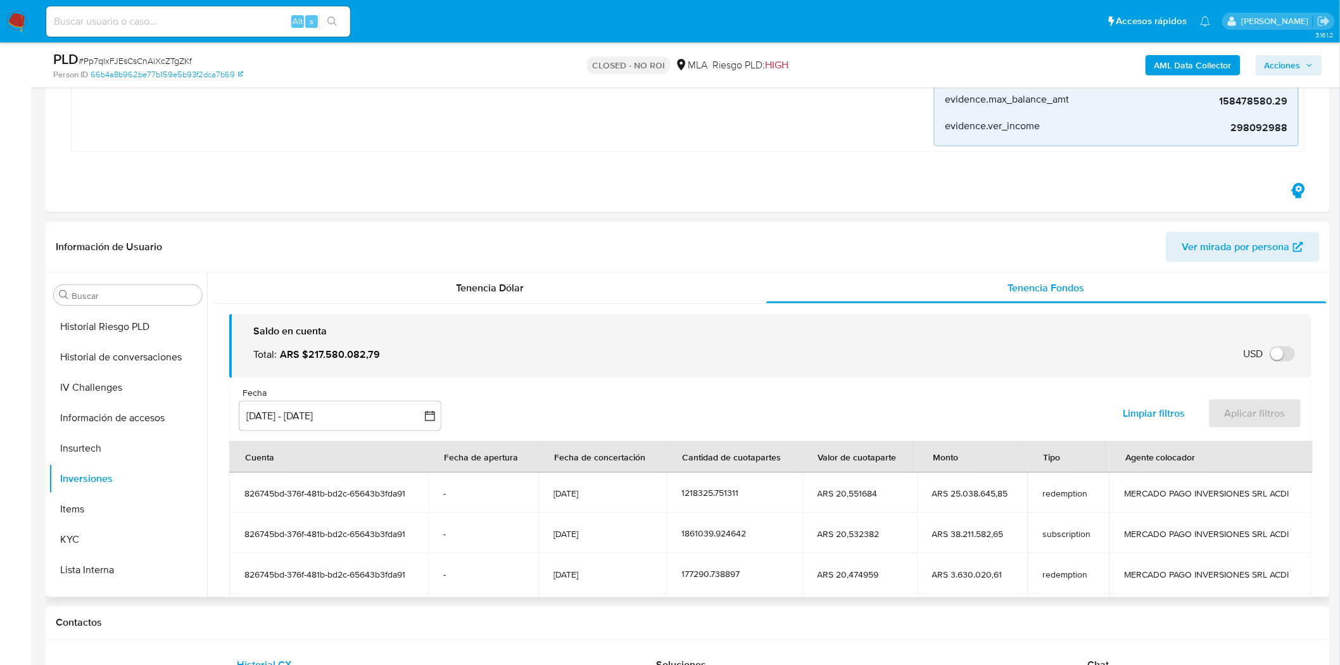
drag, startPoint x: 342, startPoint y: 353, endPoint x: 318, endPoint y: 356, distance: 24.3
click at [318, 356] on span "ARS $217.580.082,79" at bounding box center [330, 355] width 100 height 14
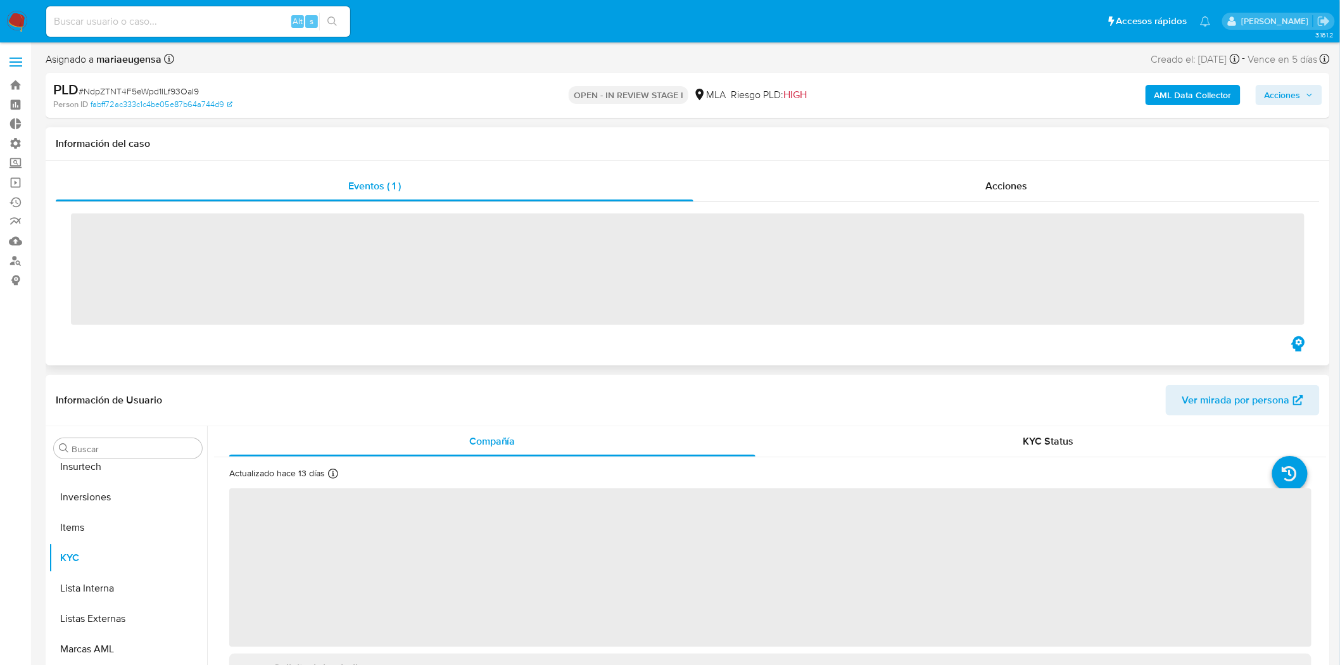
scroll to position [656, 0]
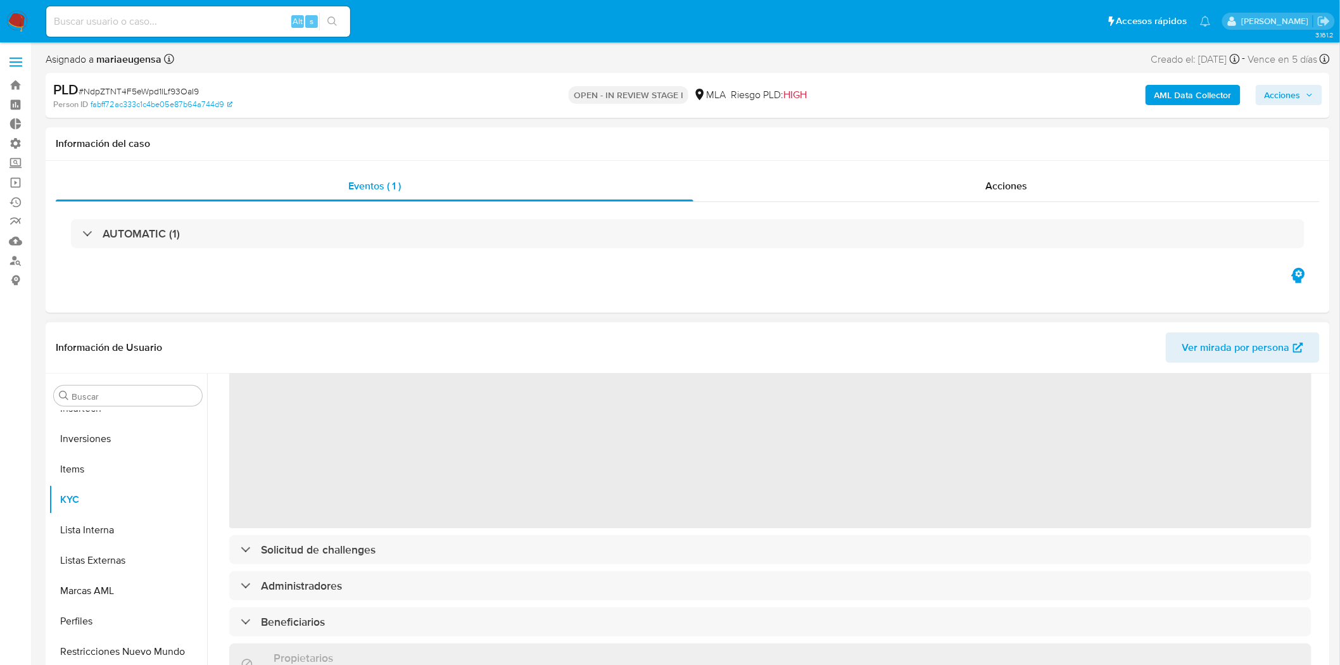
select select "10"
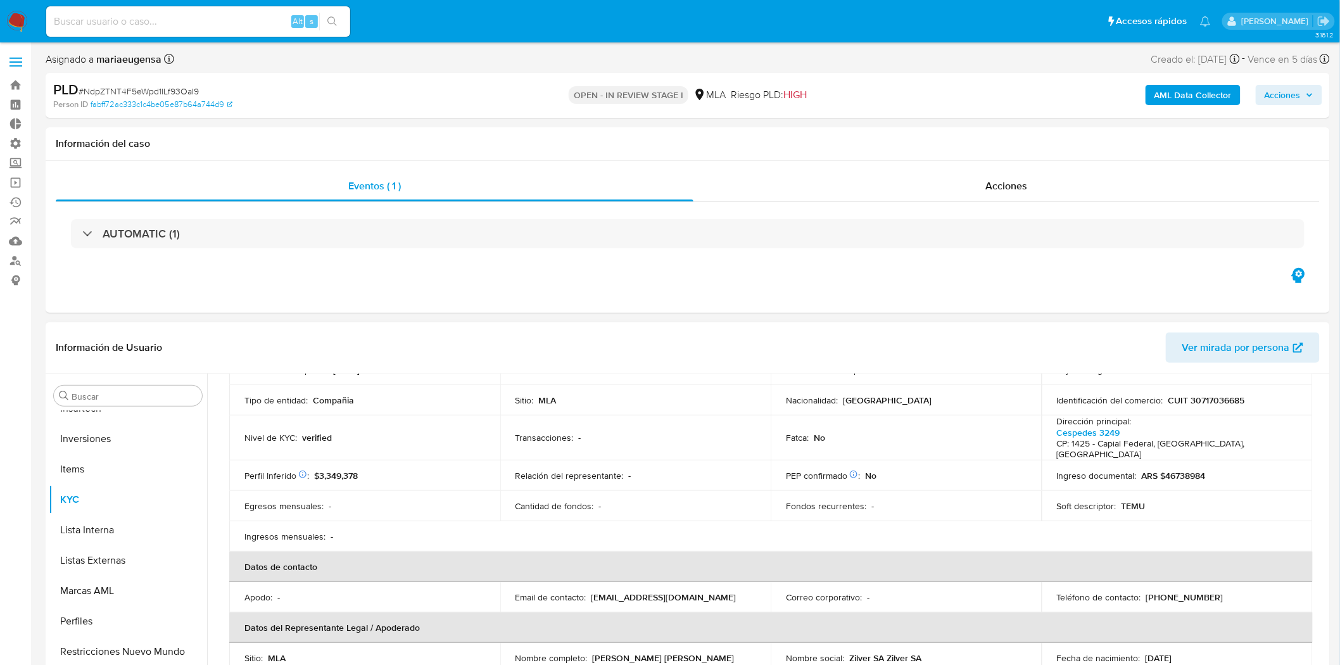
scroll to position [70, 0]
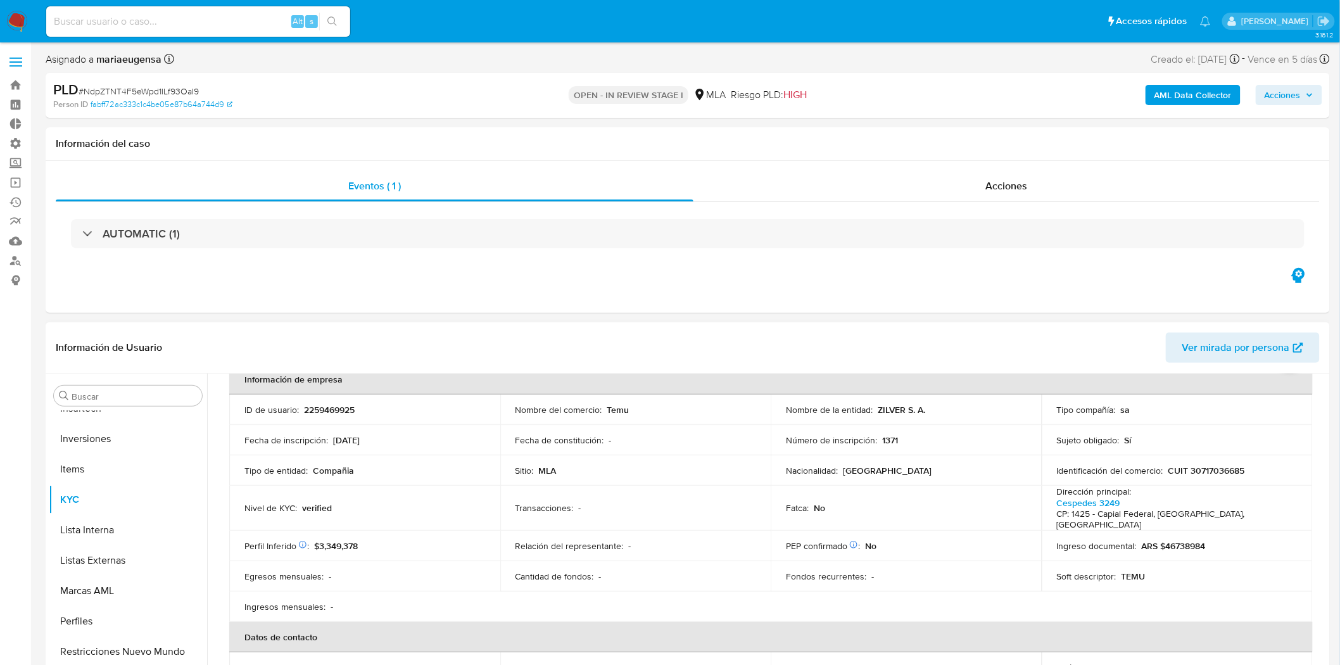
click at [342, 409] on p "2259469925" at bounding box center [329, 409] width 51 height 11
copy p "2259469925"
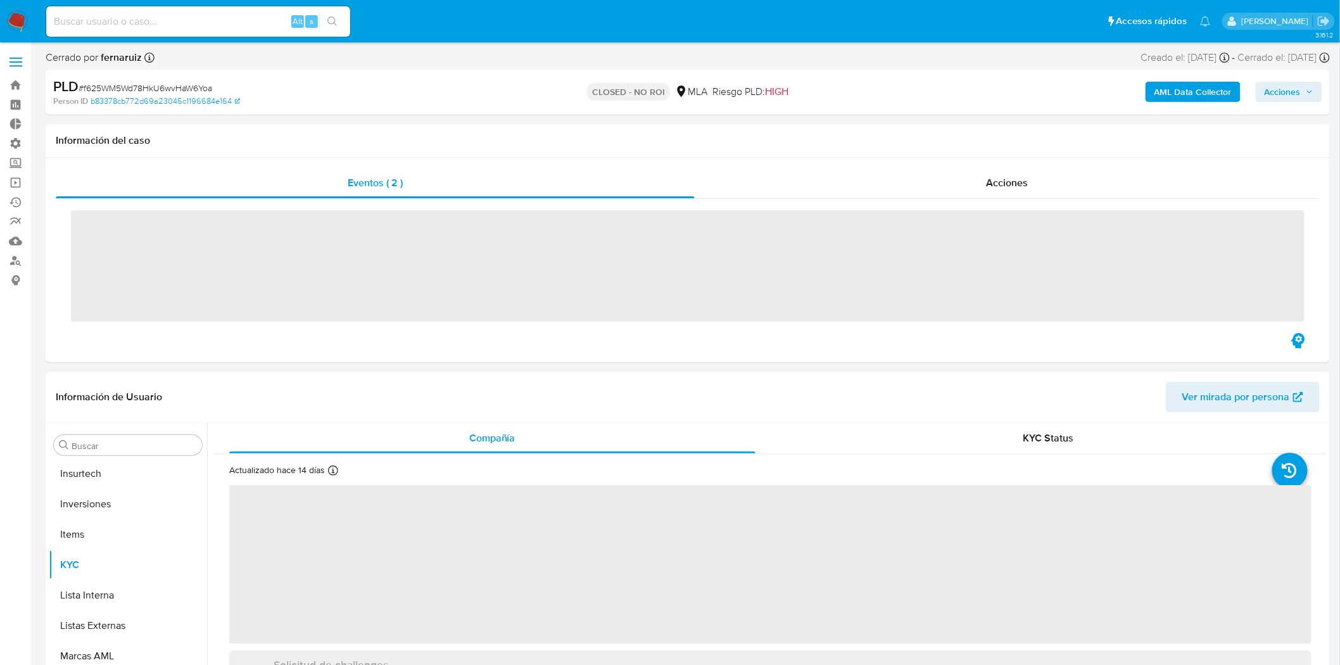
scroll to position [656, 0]
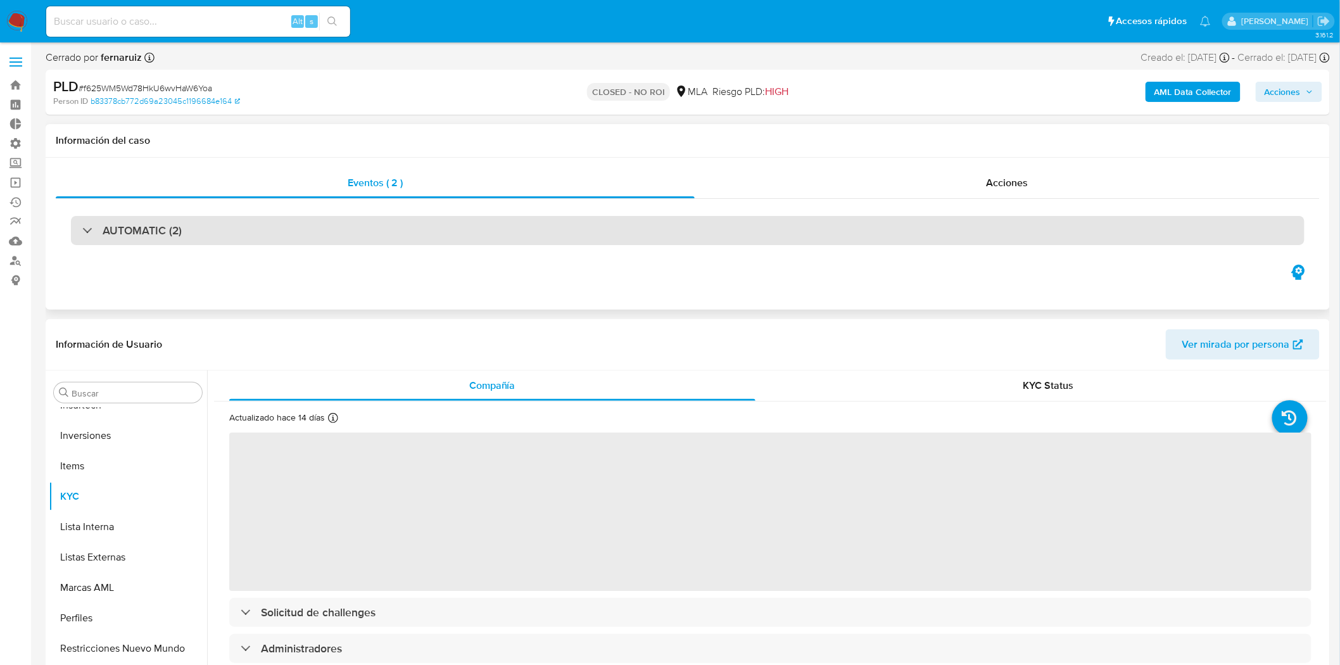
select select "10"
click at [271, 226] on div "AUTOMATIC (2)" at bounding box center [688, 230] width 1234 height 29
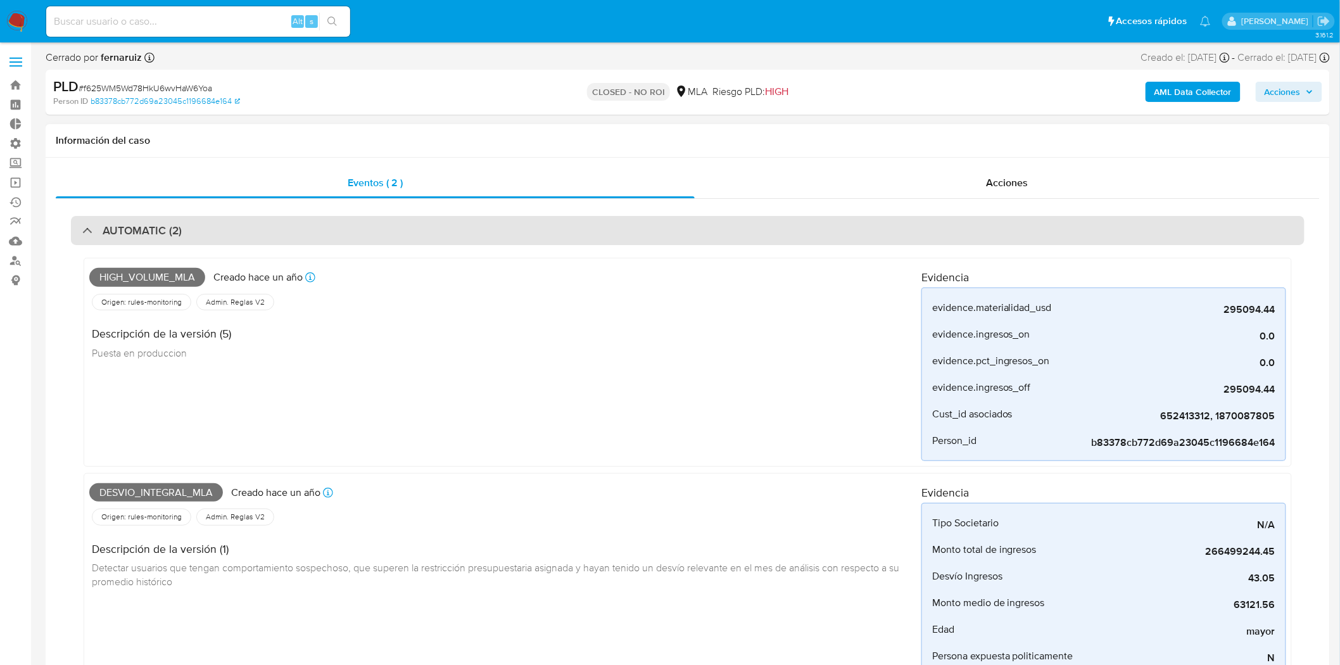
click at [271, 226] on div "AUTOMATIC (2)" at bounding box center [688, 230] width 1234 height 29
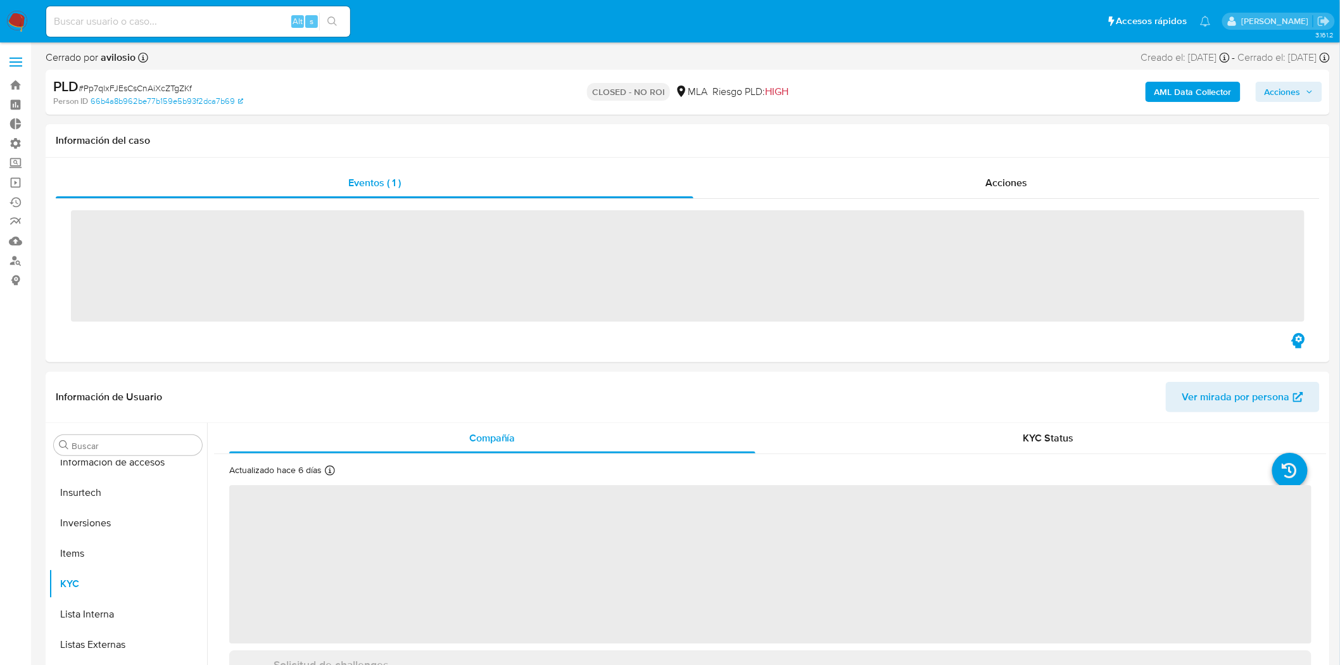
scroll to position [656, 0]
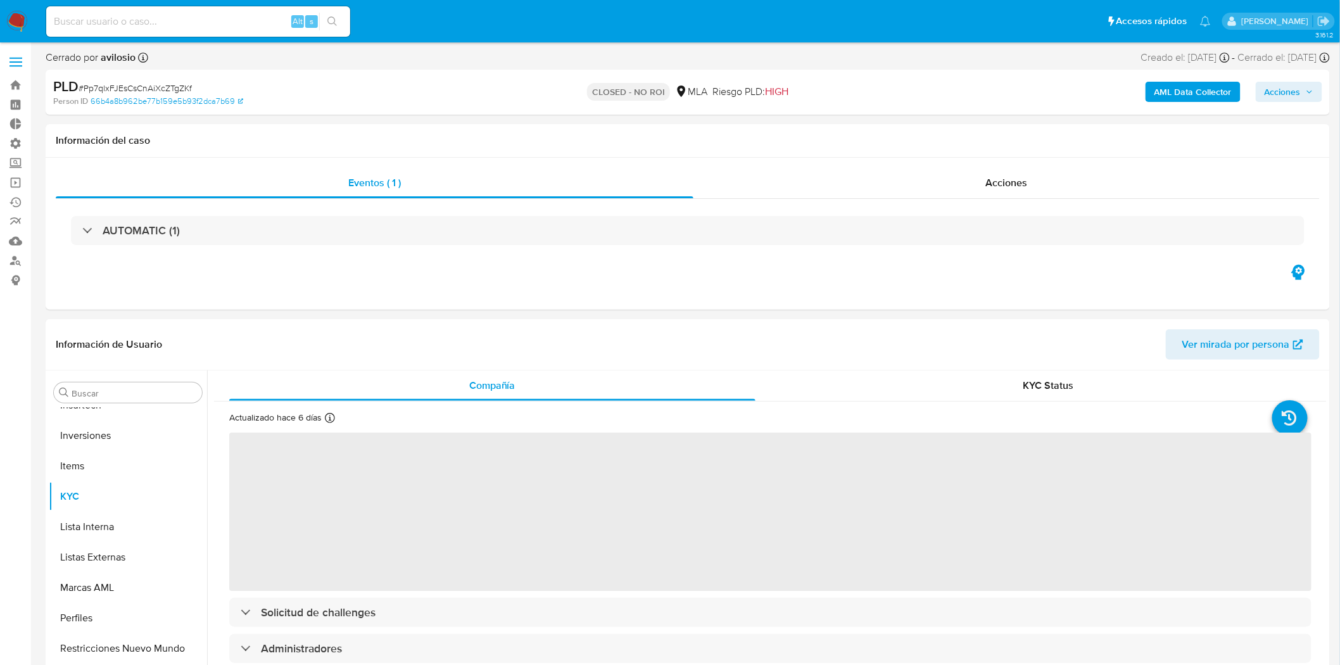
select select "10"
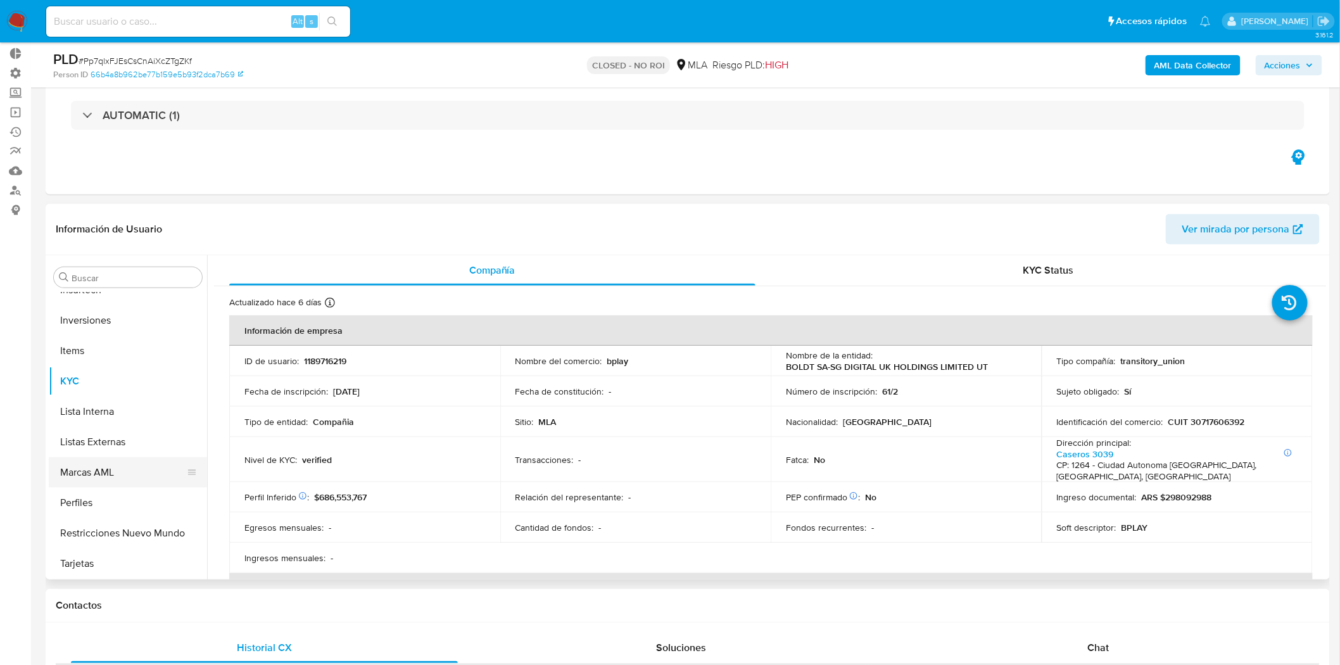
scroll to position [657, 0]
click at [111, 317] on button "Inversiones" at bounding box center [123, 320] width 148 height 30
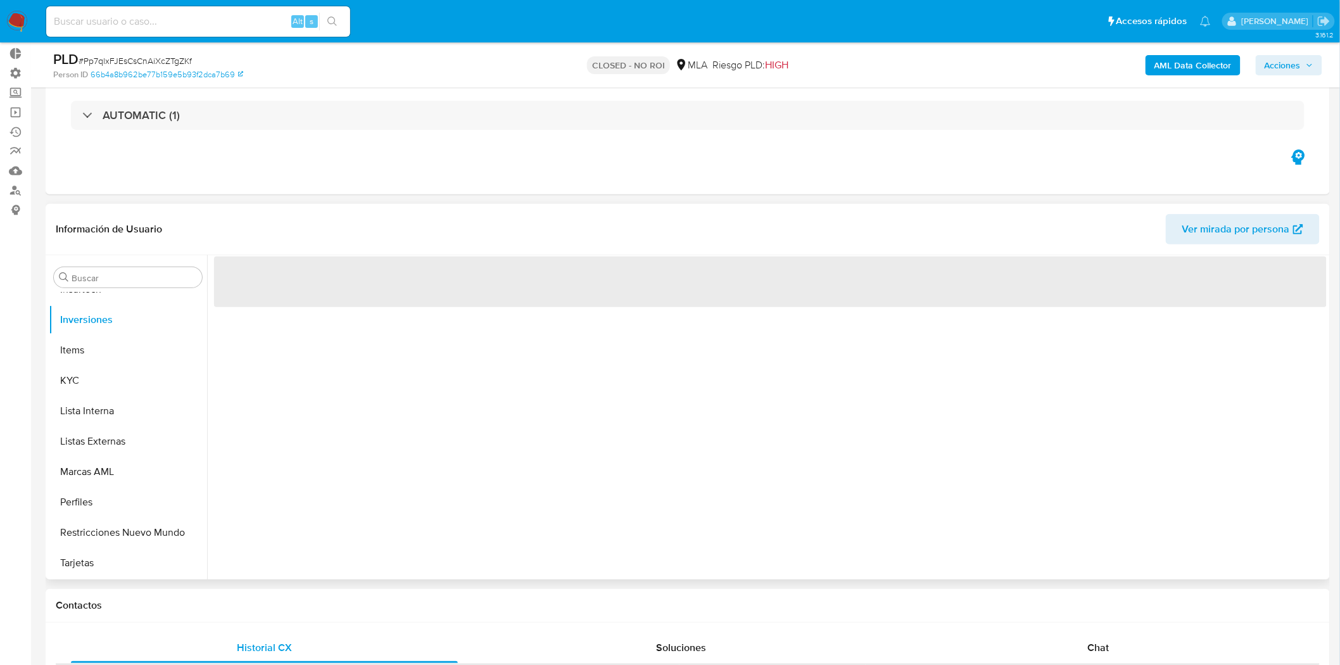
scroll to position [656, 0]
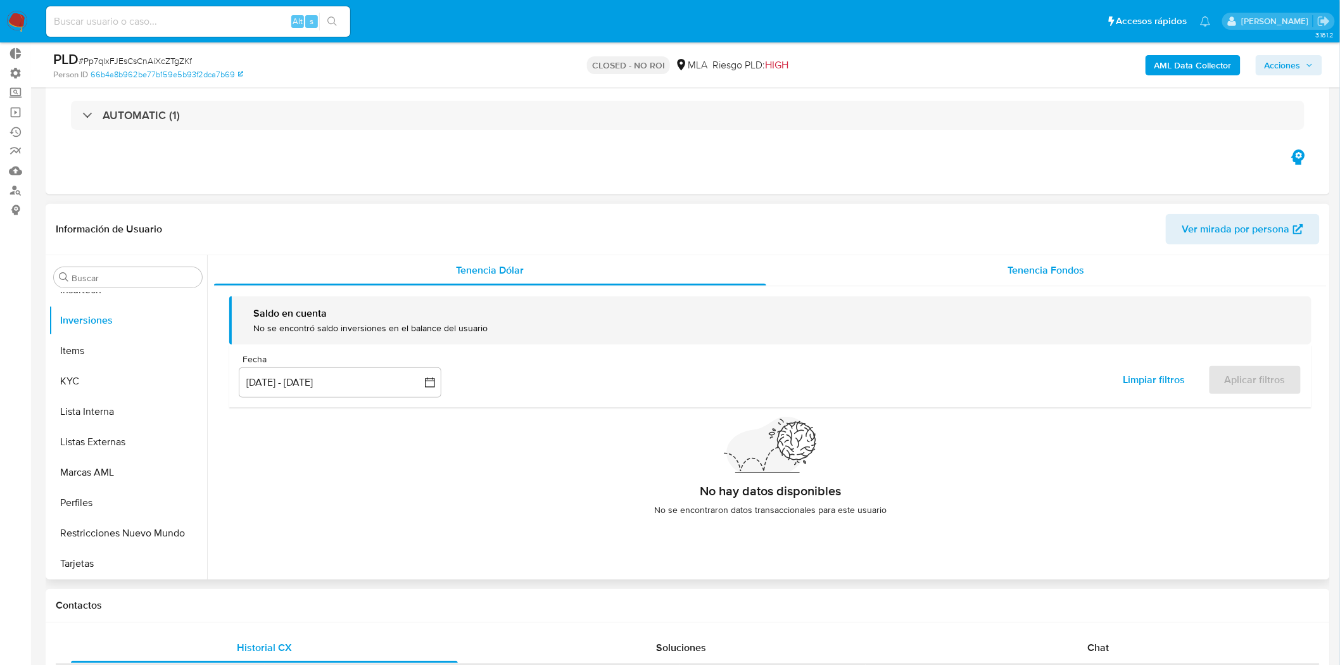
click at [1019, 264] on span "Tenencia Fondos" at bounding box center [1046, 270] width 77 height 15
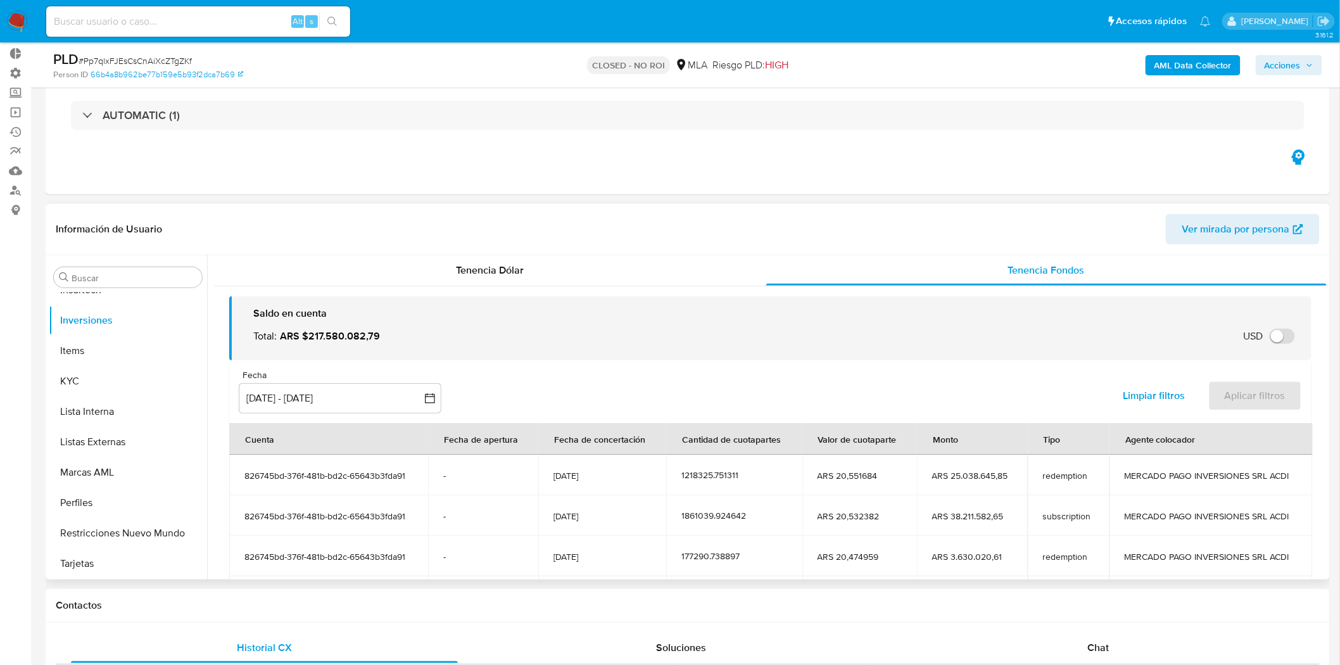
scroll to position [155, 0]
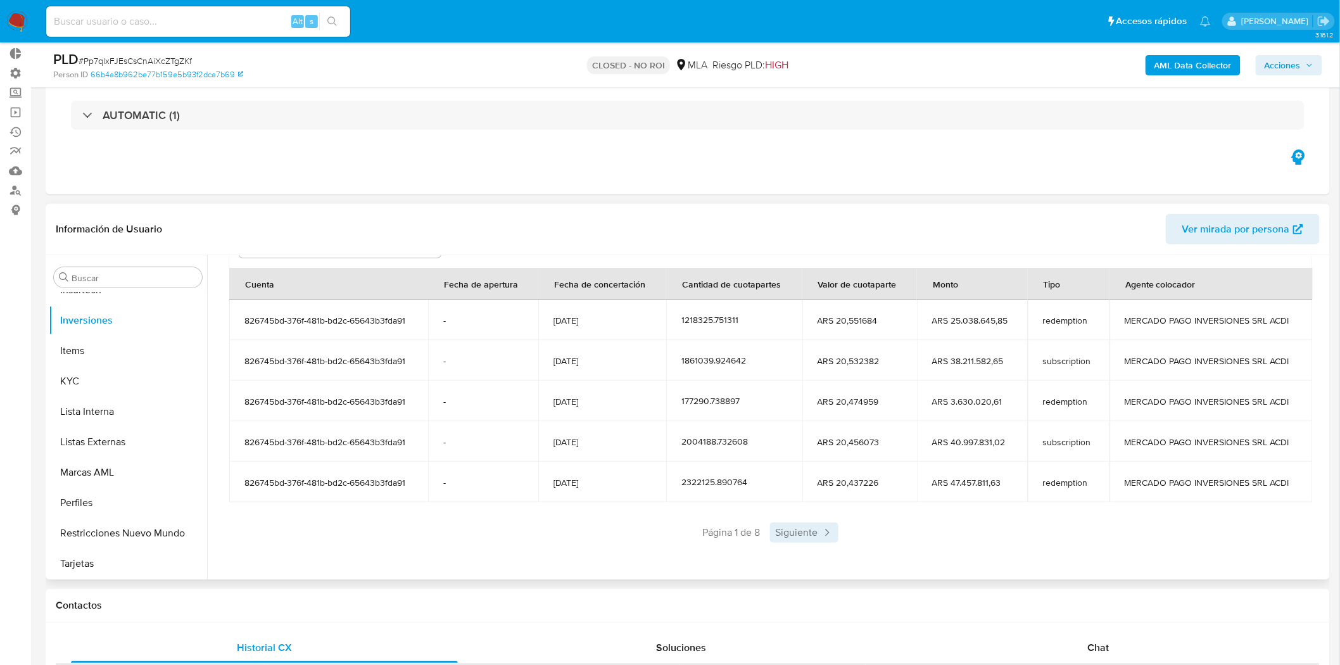
click at [806, 531] on span "Siguiente" at bounding box center [804, 533] width 68 height 20
click at [813, 535] on span "Siguiente" at bounding box center [842, 533] width 68 height 20
click at [827, 528] on span "Siguiente" at bounding box center [842, 533] width 68 height 20
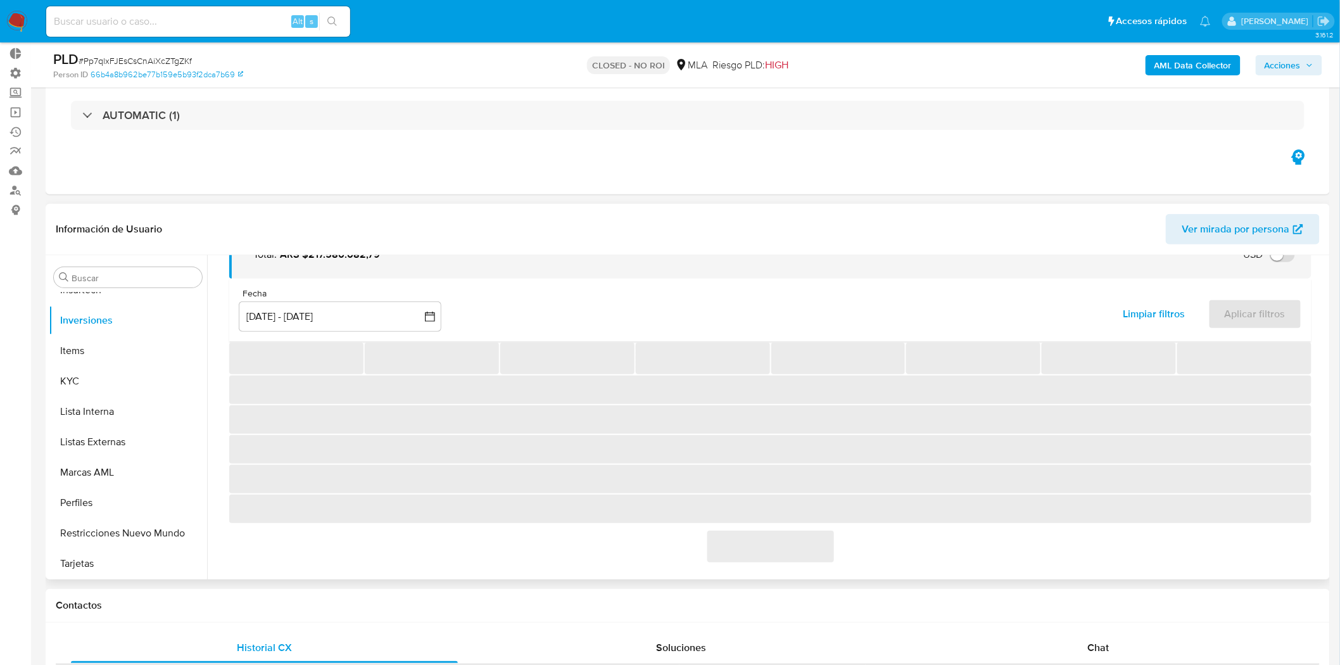
click at [827, 530] on span "‌" at bounding box center [771, 546] width 127 height 33
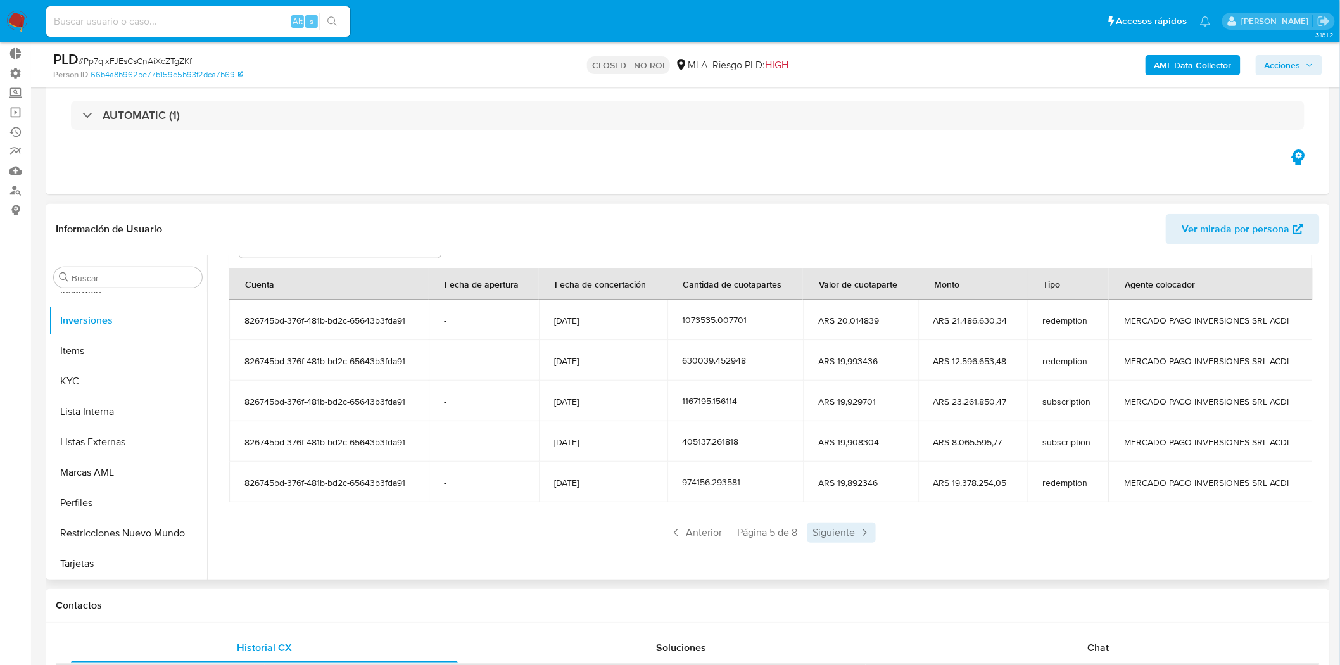
click at [835, 533] on span "Siguiente" at bounding box center [842, 533] width 68 height 20
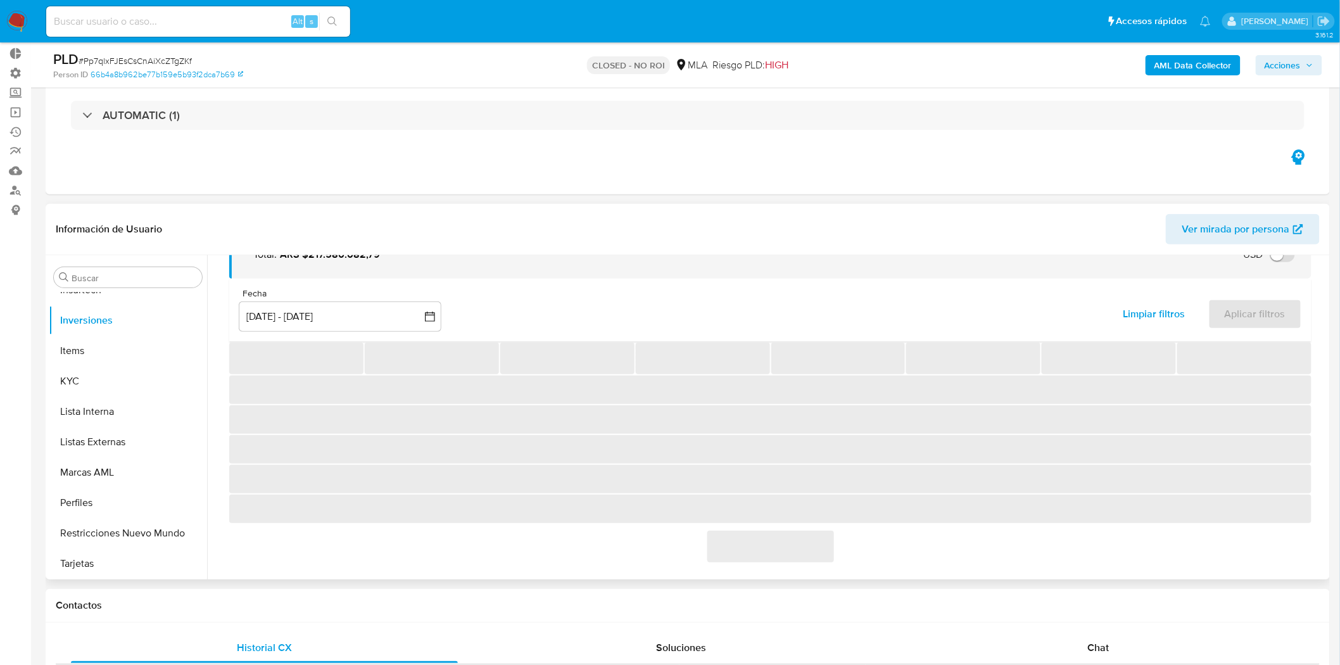
scroll to position [73, 0]
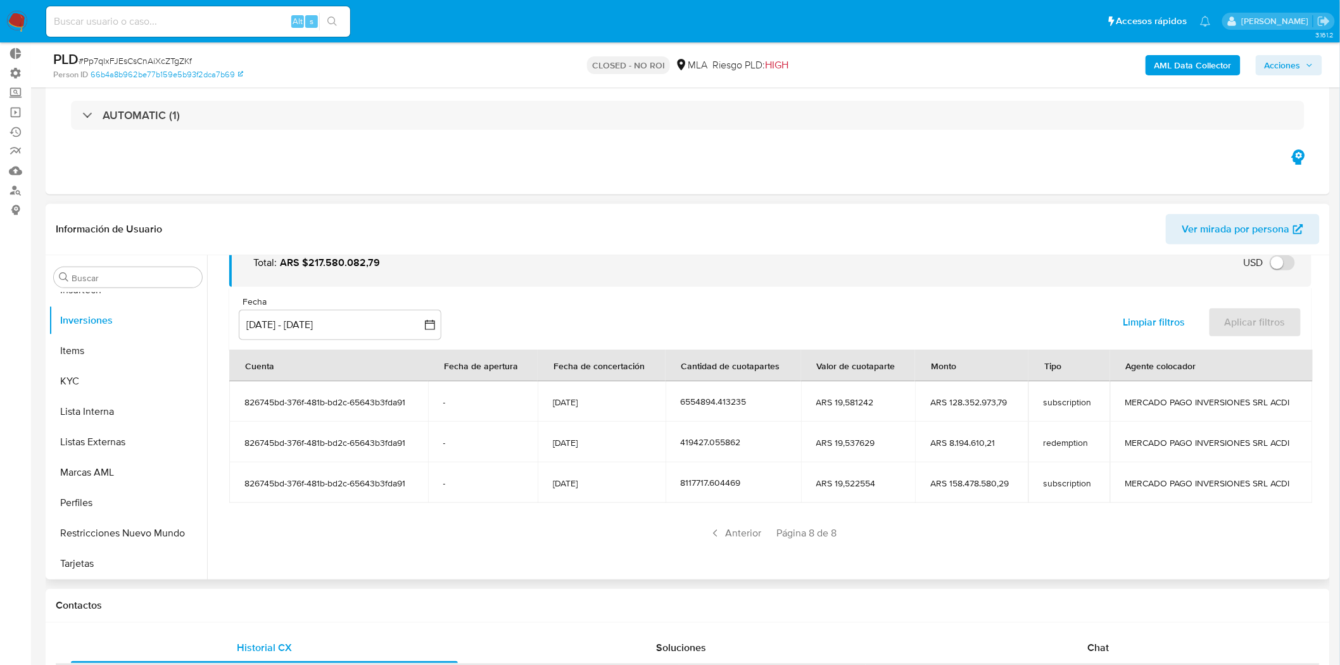
click at [864, 528] on div "Anterior Página 8 de 8" at bounding box center [770, 533] width 1083 height 20
drag, startPoint x: 1005, startPoint y: 481, endPoint x: 944, endPoint y: 483, distance: 61.5
click at [944, 483] on span "ARS 158.478.580,29" at bounding box center [972, 483] width 83 height 11
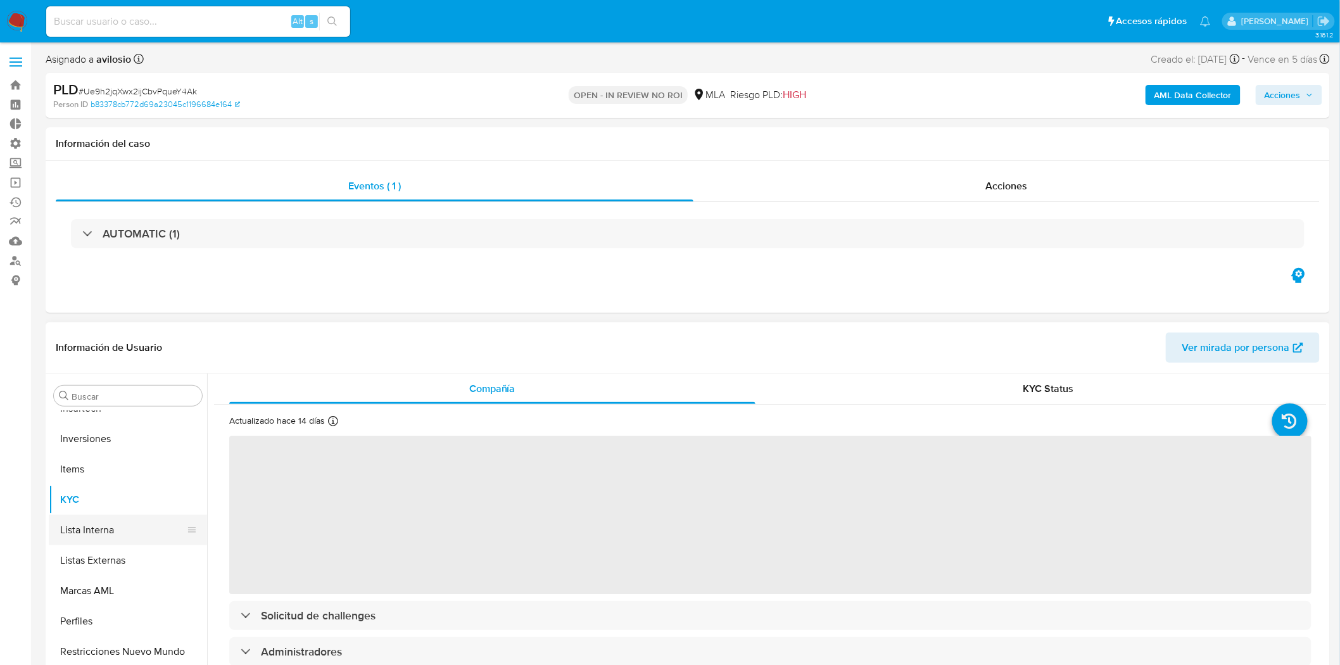
select select "10"
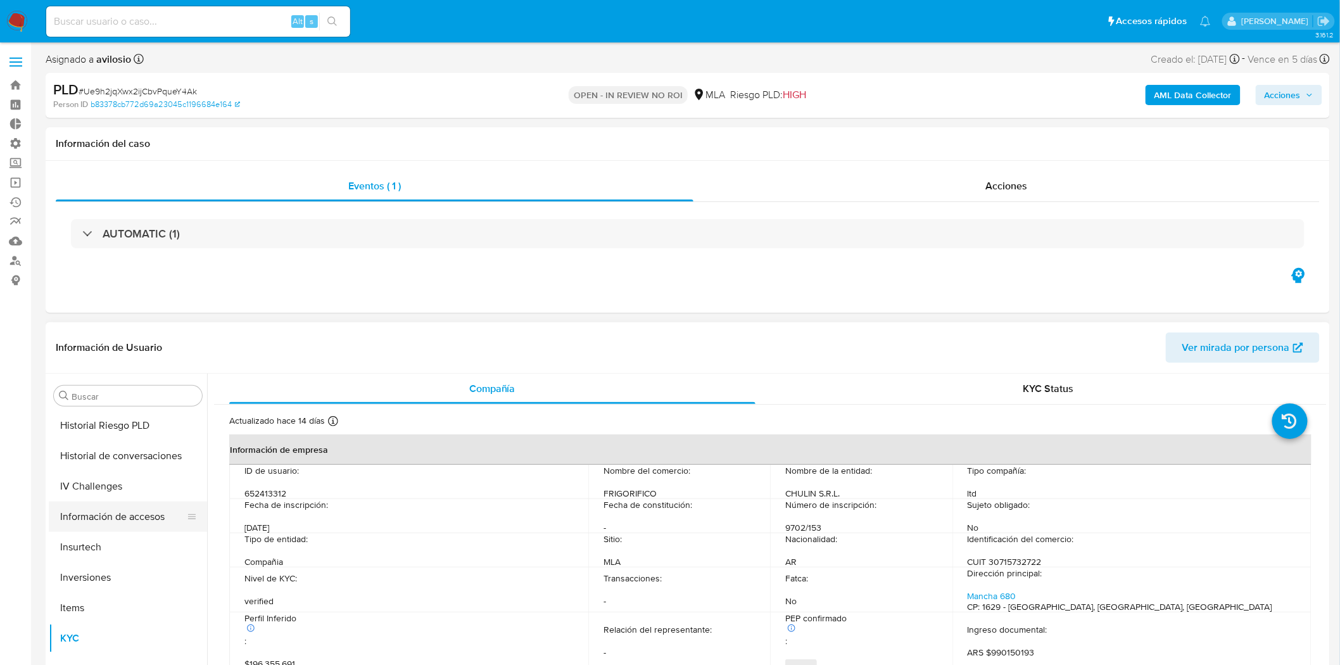
scroll to position [516, 0]
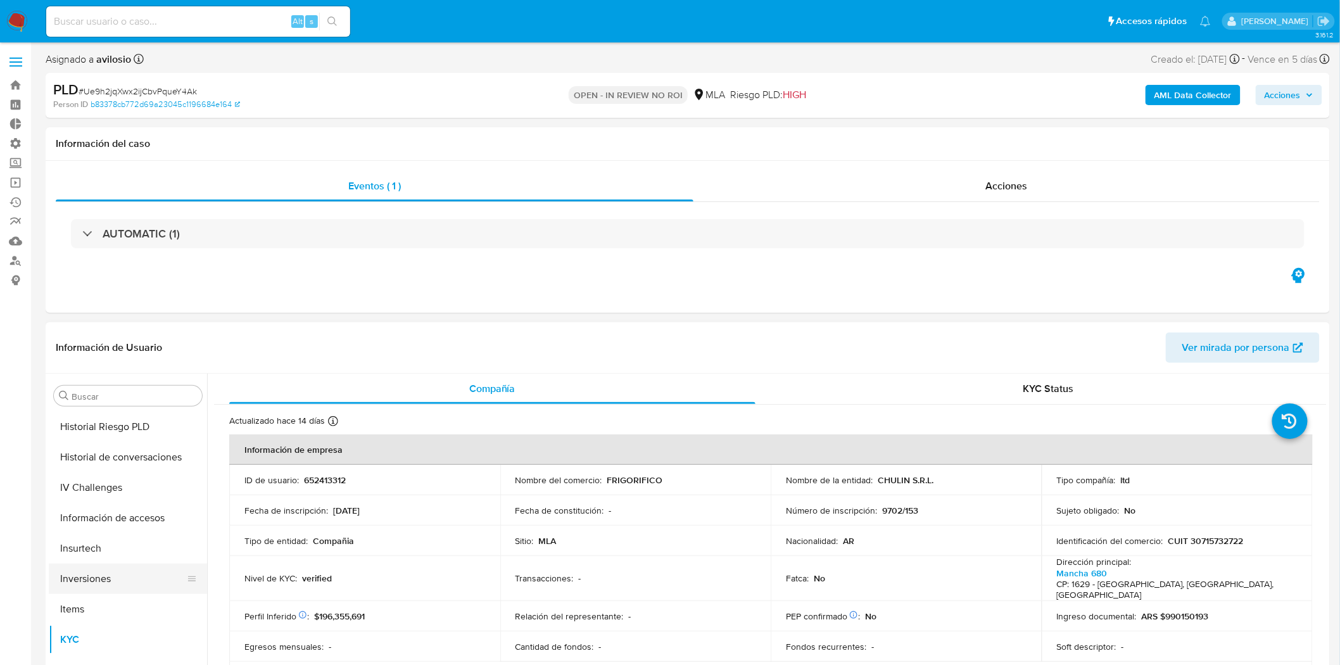
click at [130, 575] on button "Inversiones" at bounding box center [123, 579] width 148 height 30
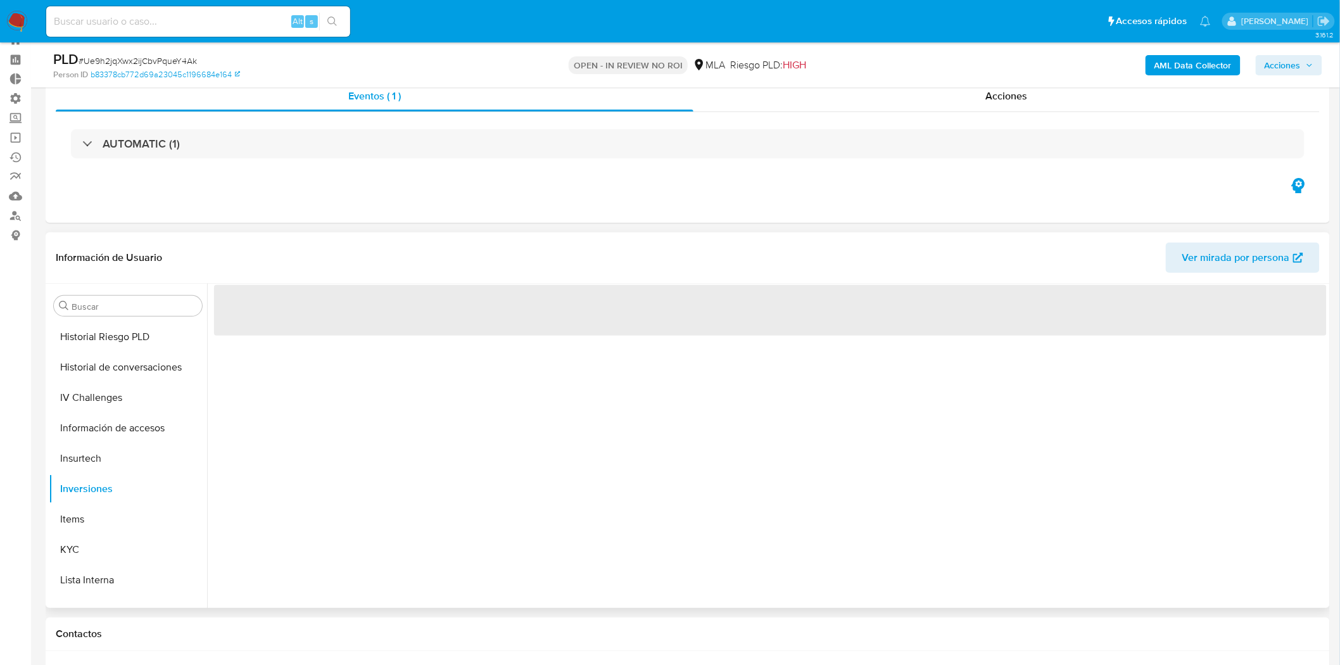
scroll to position [70, 0]
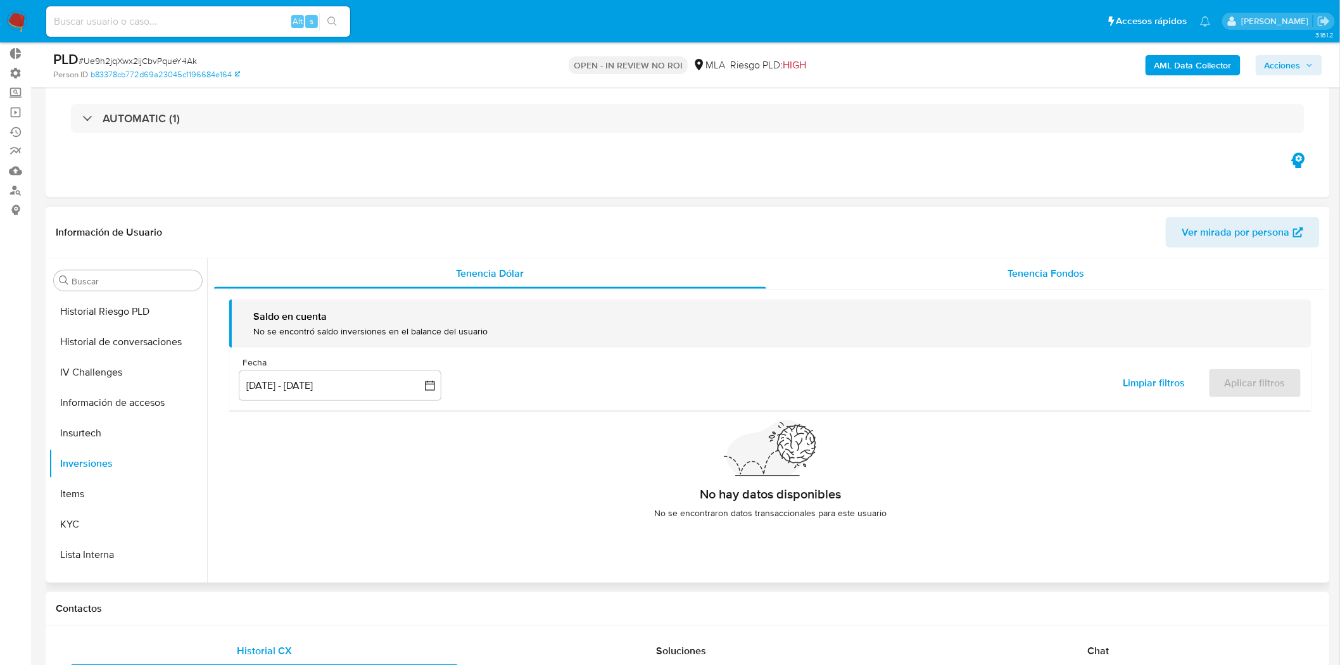
click at [1030, 276] on span "Tenencia Fondos" at bounding box center [1046, 273] width 77 height 15
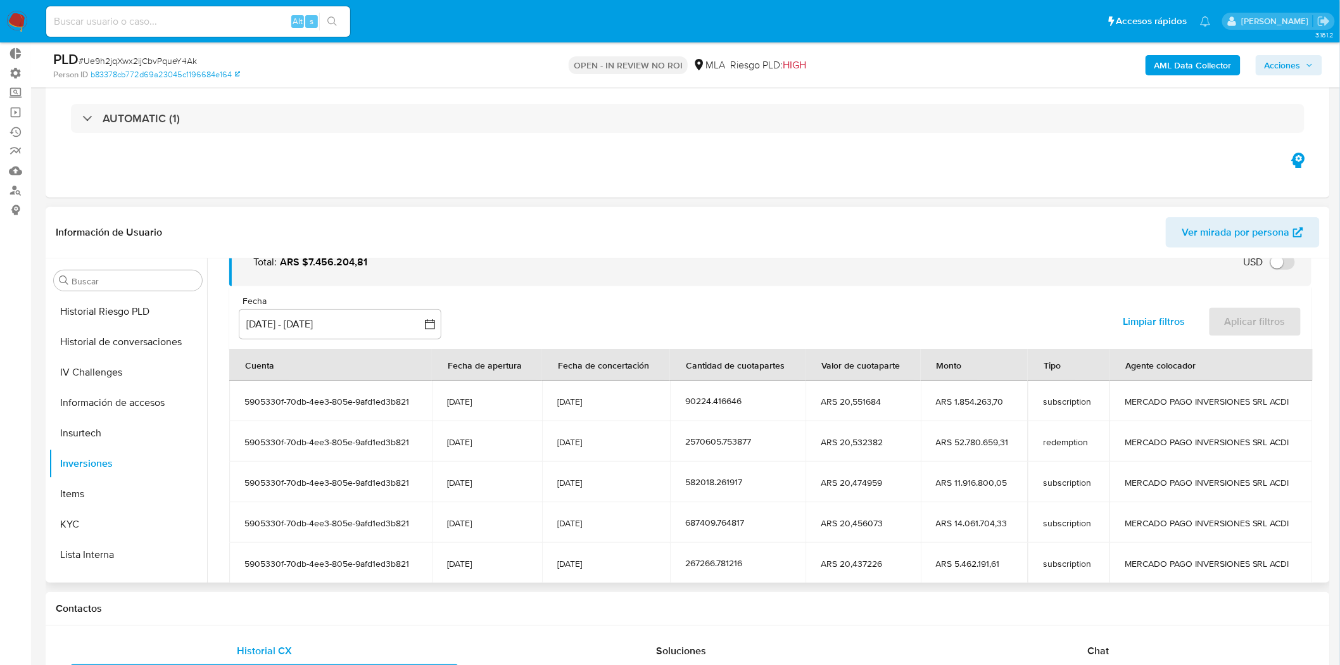
scroll to position [141, 0]
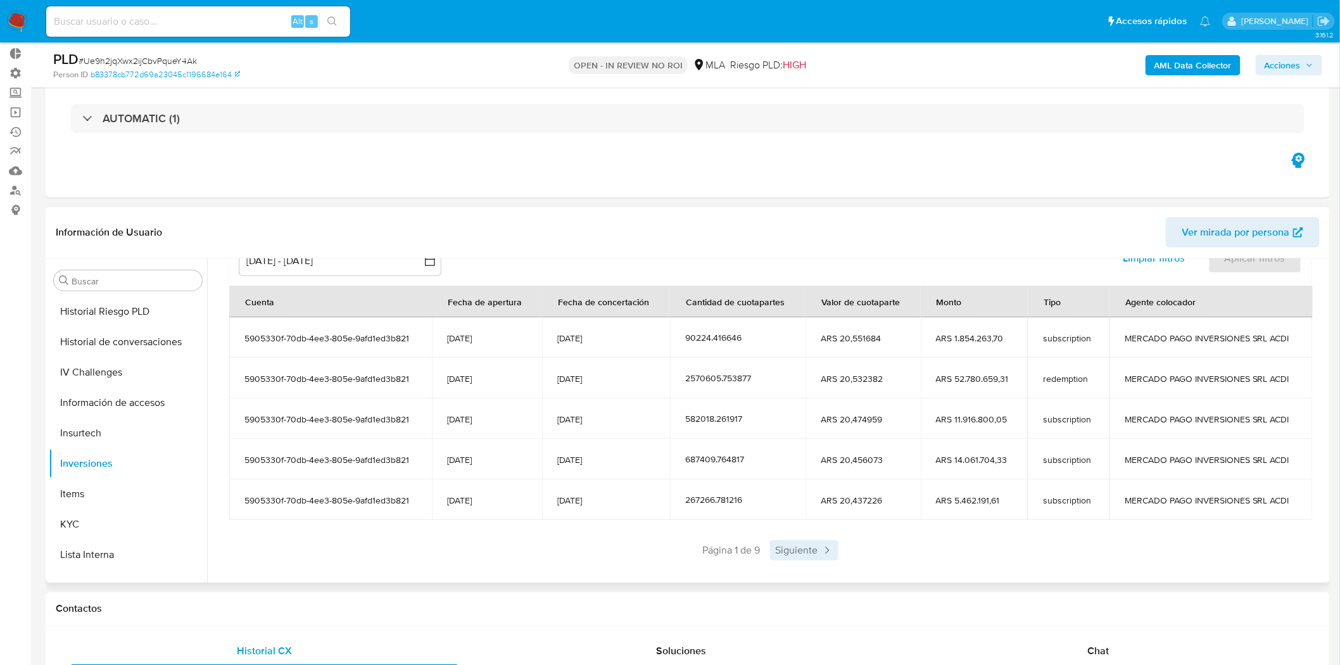
click at [794, 548] on span "Siguiente" at bounding box center [804, 550] width 68 height 20
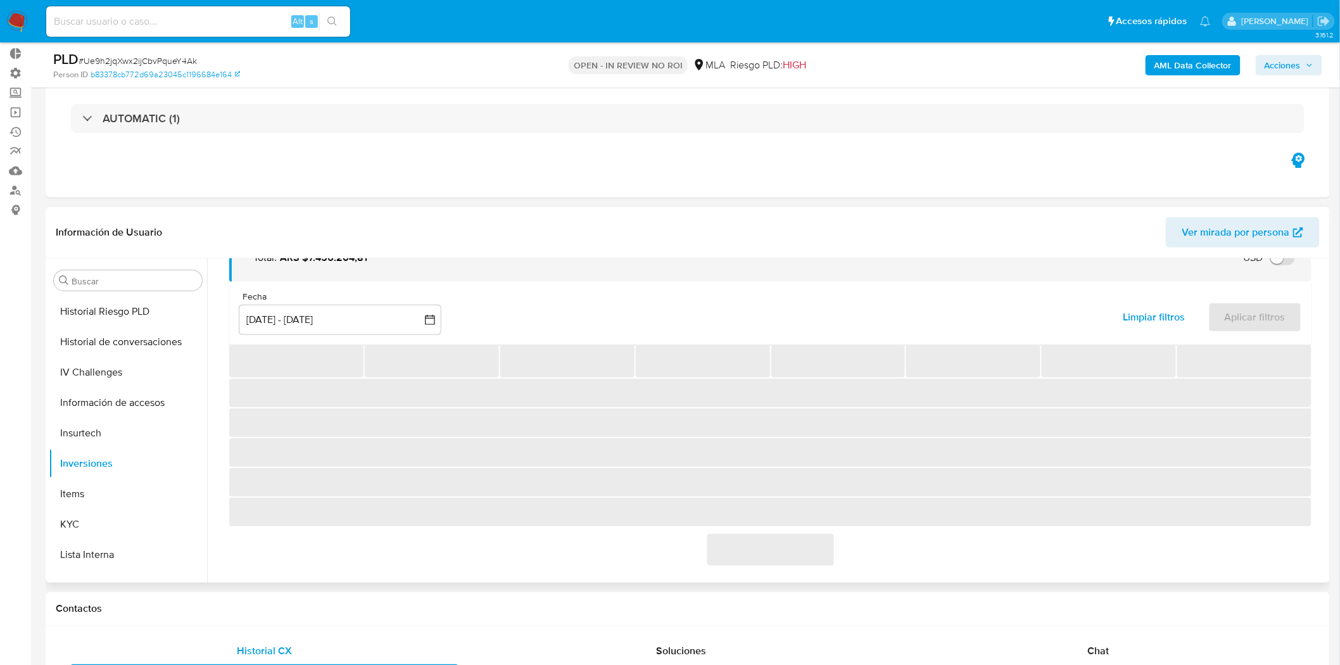
click at [794, 548] on span "‌" at bounding box center [771, 550] width 127 height 32
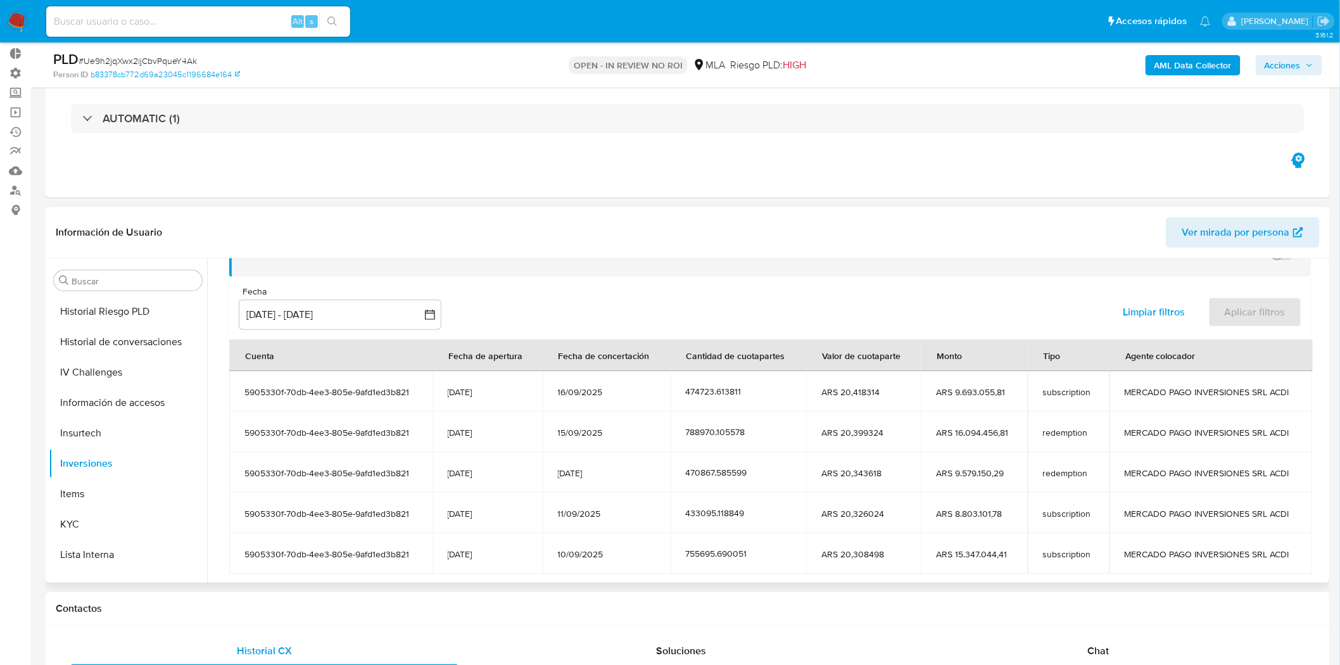
click at [794, 548] on td "755695.690051" at bounding box center [739, 553] width 136 height 41
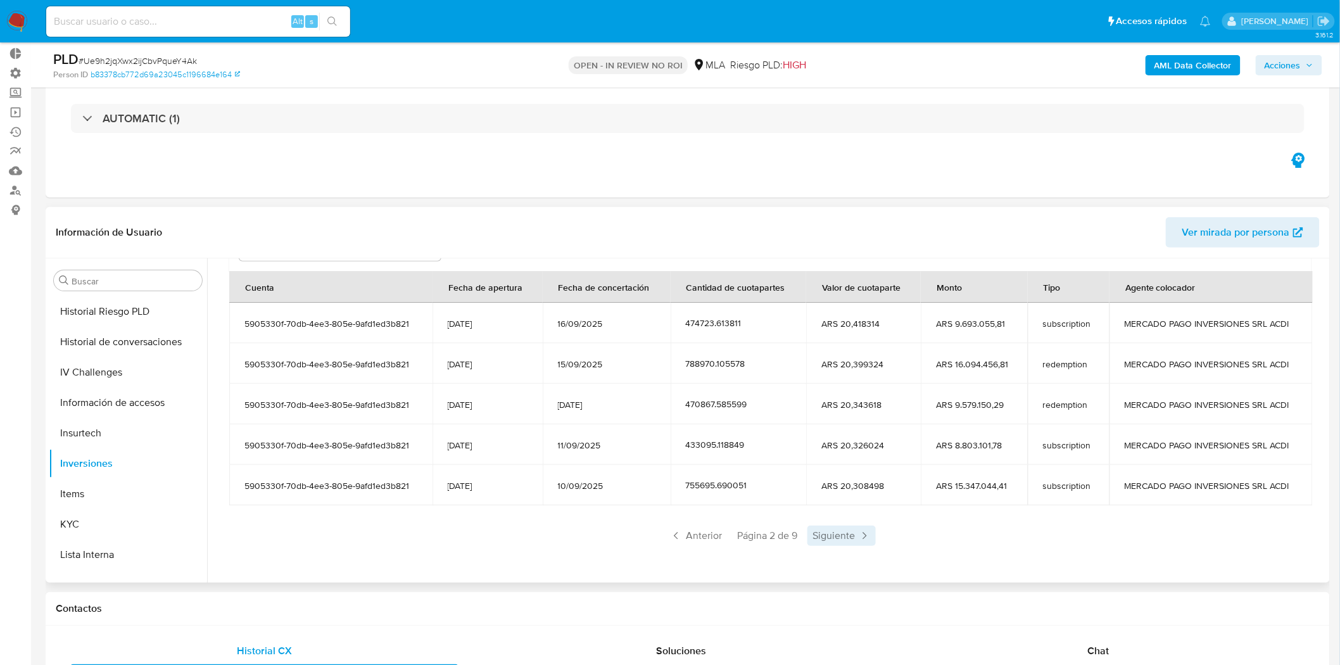
click at [814, 544] on span "Siguiente" at bounding box center [842, 536] width 68 height 20
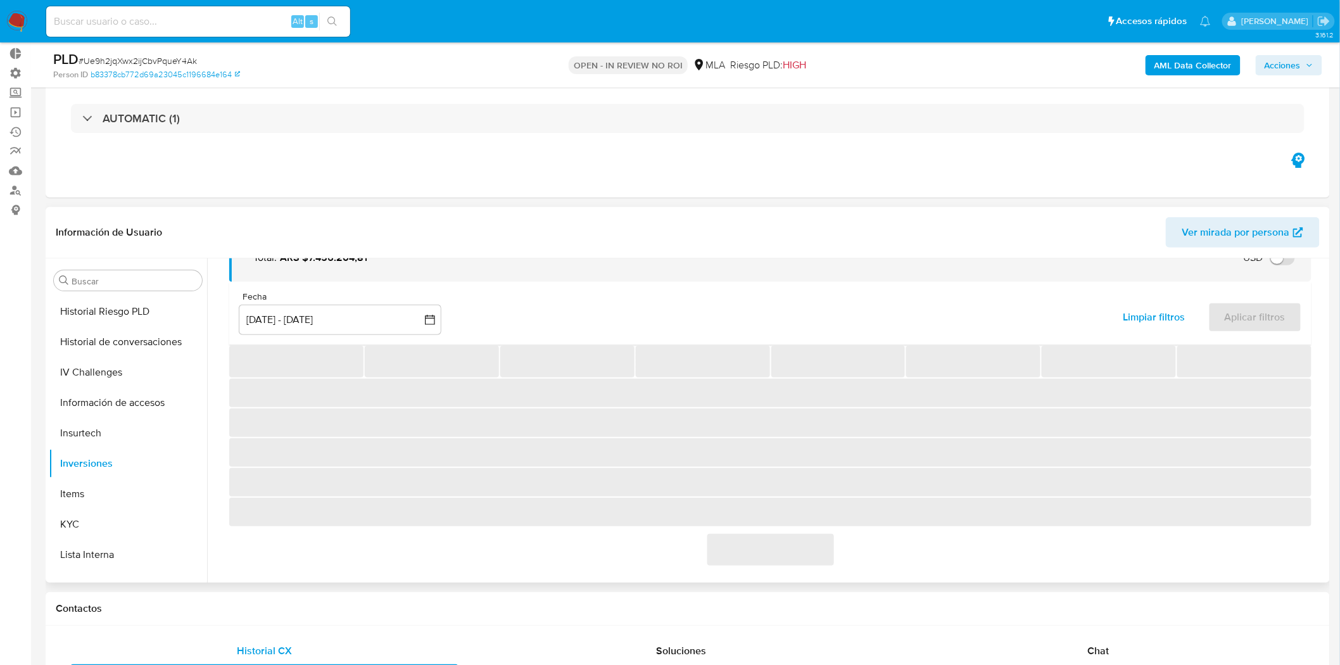
scroll to position [155, 0]
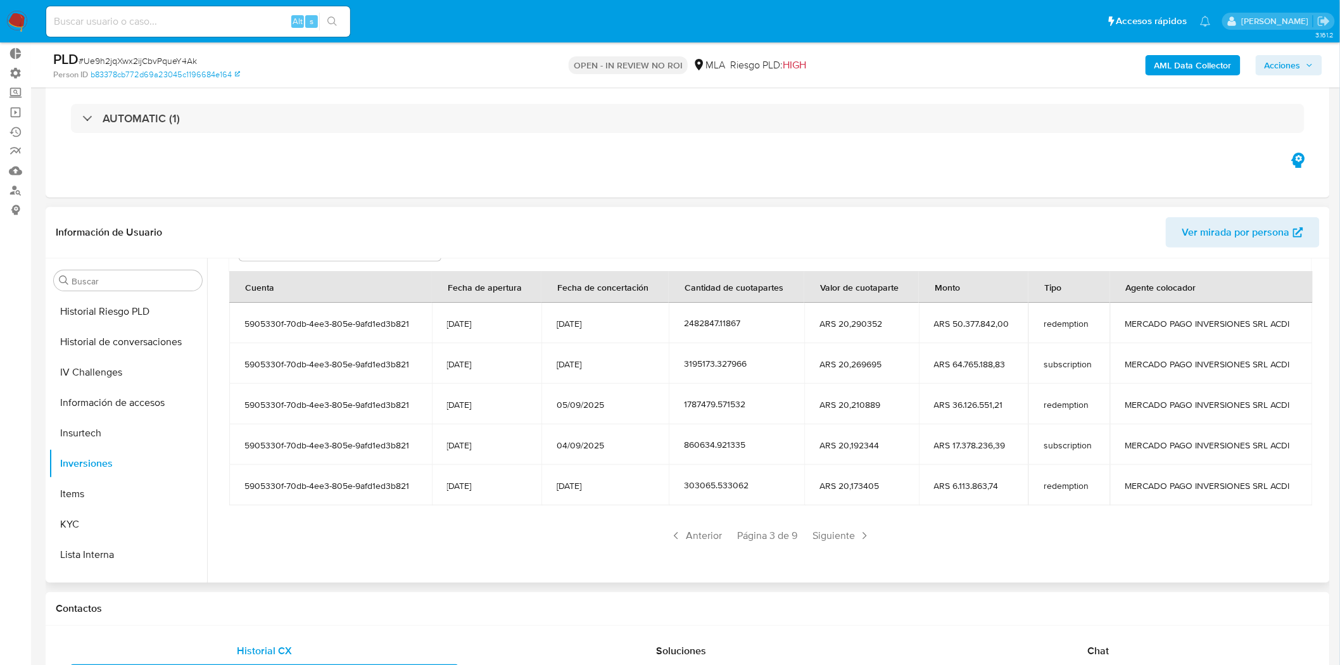
click at [814, 547] on div "Saldo en cuenta Total : ARS $7.456.204,81 USD Cambiar entre moneda local y USD …" at bounding box center [770, 355] width 1113 height 443
click at [825, 540] on span "Siguiente" at bounding box center [842, 536] width 68 height 20
click at [830, 542] on span "Siguiente" at bounding box center [842, 536] width 68 height 20
click at [832, 535] on span "Siguiente" at bounding box center [842, 536] width 68 height 20
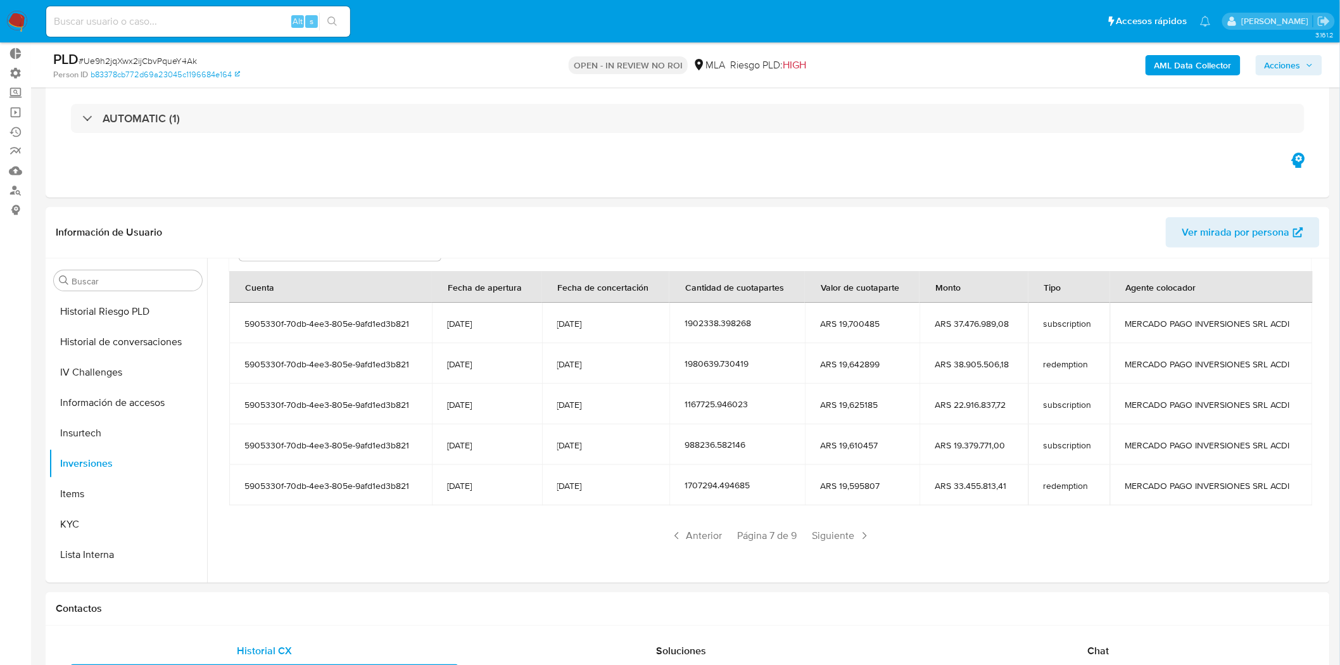
click at [832, 535] on span "Siguiente" at bounding box center [842, 536] width 68 height 20
click at [835, 536] on span "Siguiente" at bounding box center [842, 536] width 68 height 20
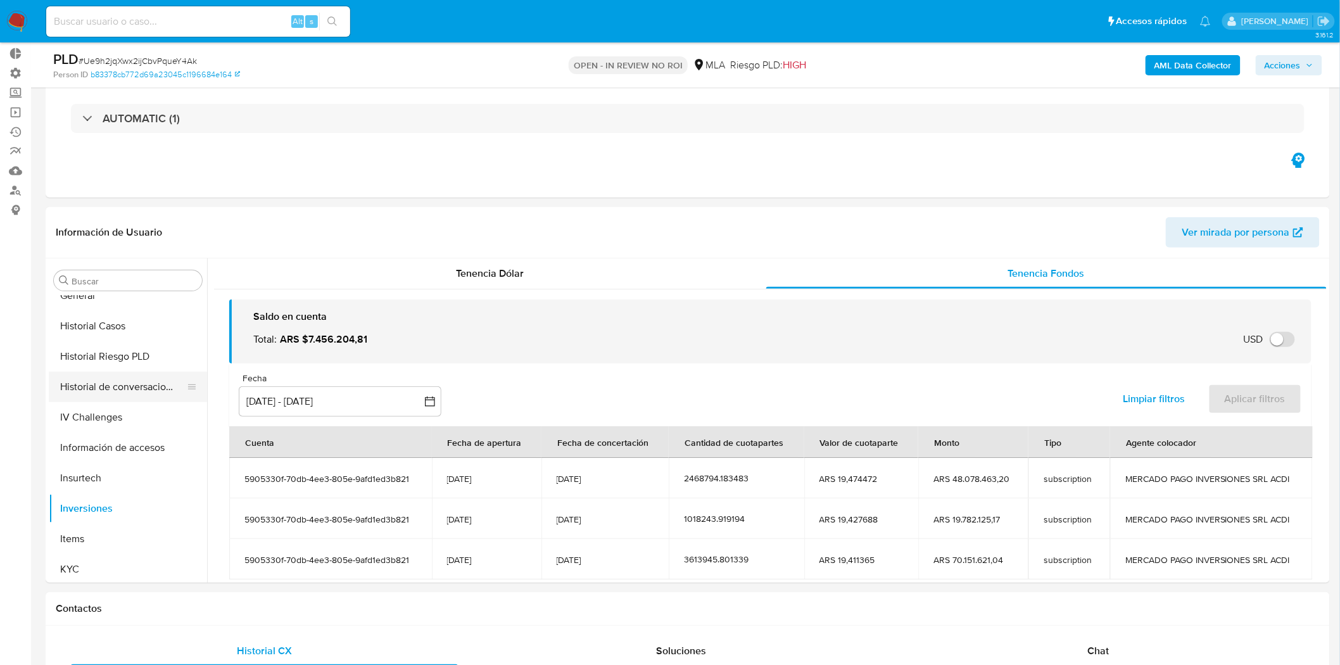
scroll to position [446, 0]
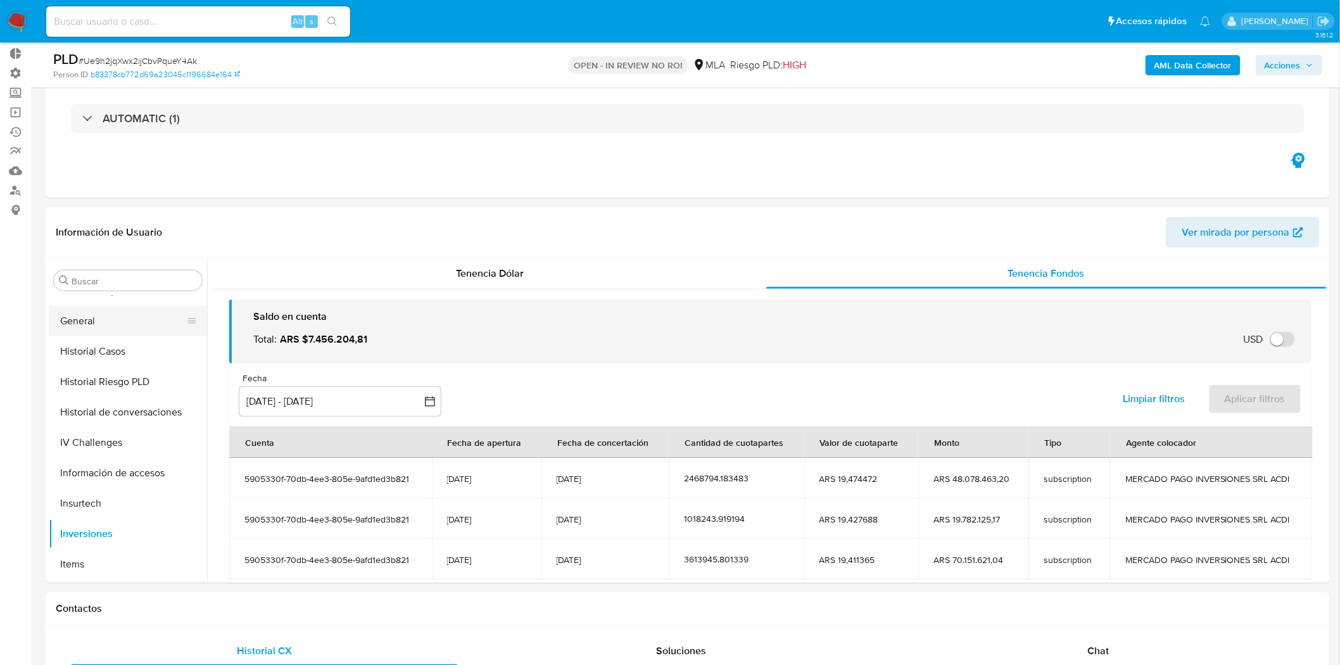
click at [124, 323] on button "General" at bounding box center [123, 321] width 148 height 30
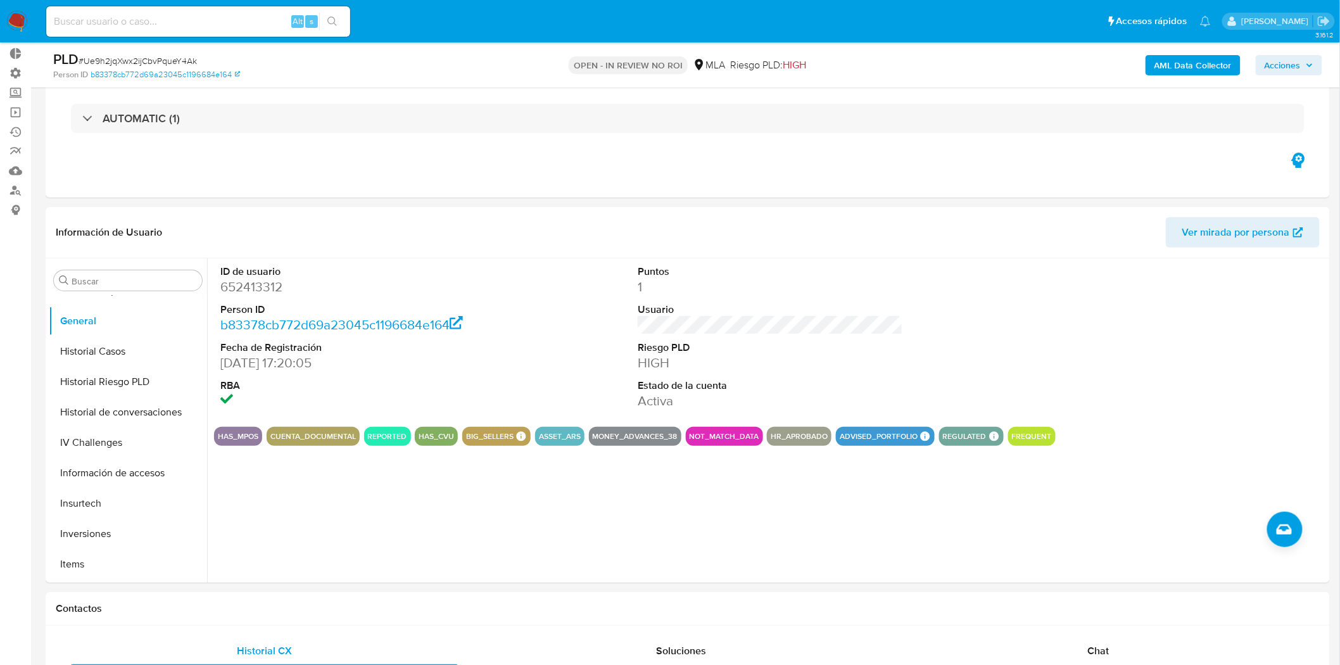
click at [247, 283] on dd "652413312" at bounding box center [352, 287] width 265 height 18
copy dd "652413312"
